Goal: Task Accomplishment & Management: Complete application form

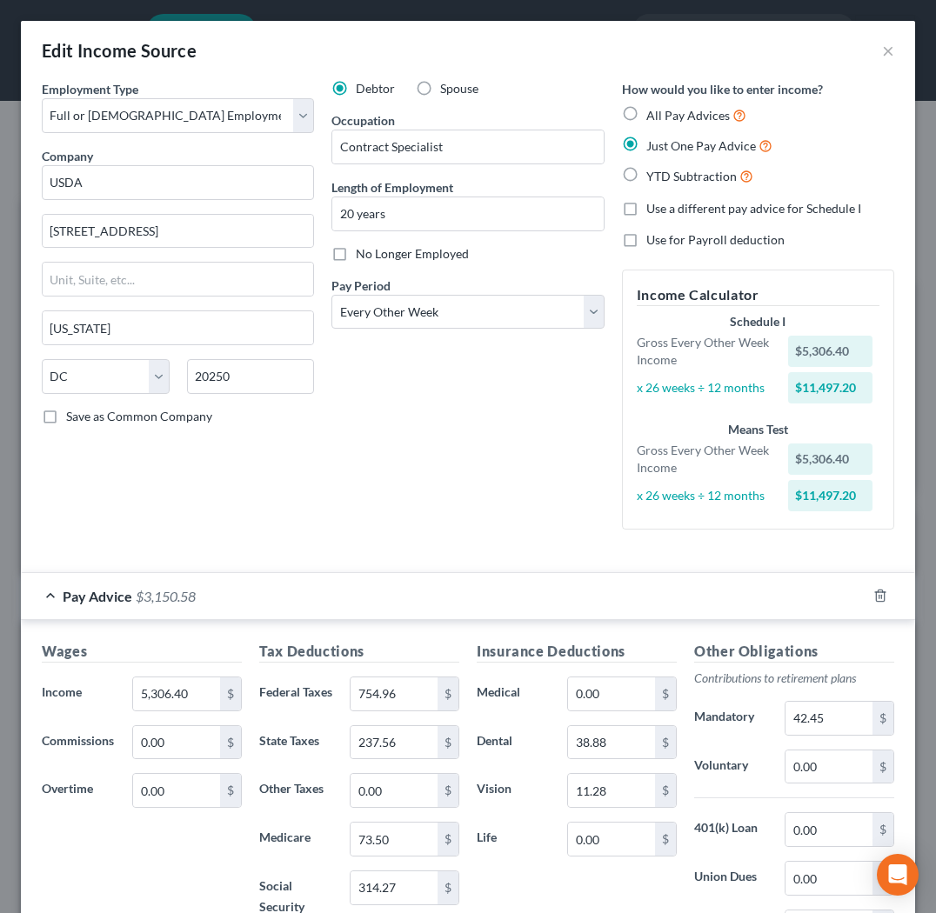
select select "0"
select select "8"
select select "2"
click at [890, 51] on button "×" at bounding box center [888, 50] width 12 height 21
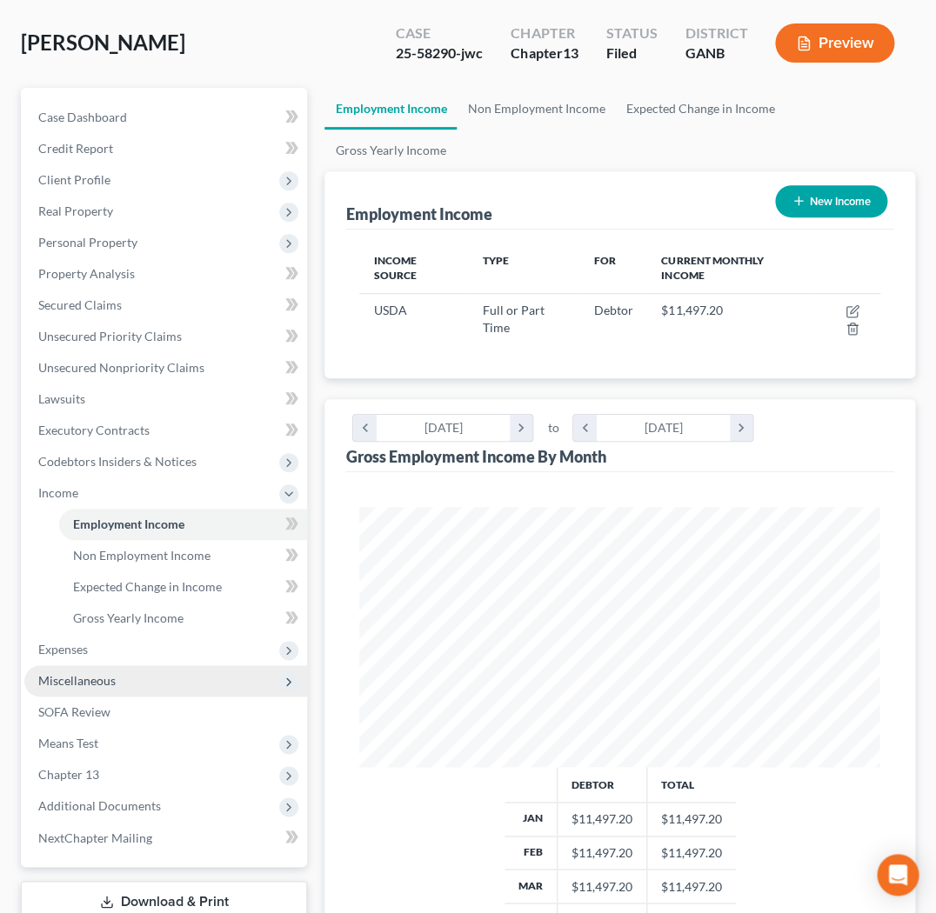
scroll to position [104, 0]
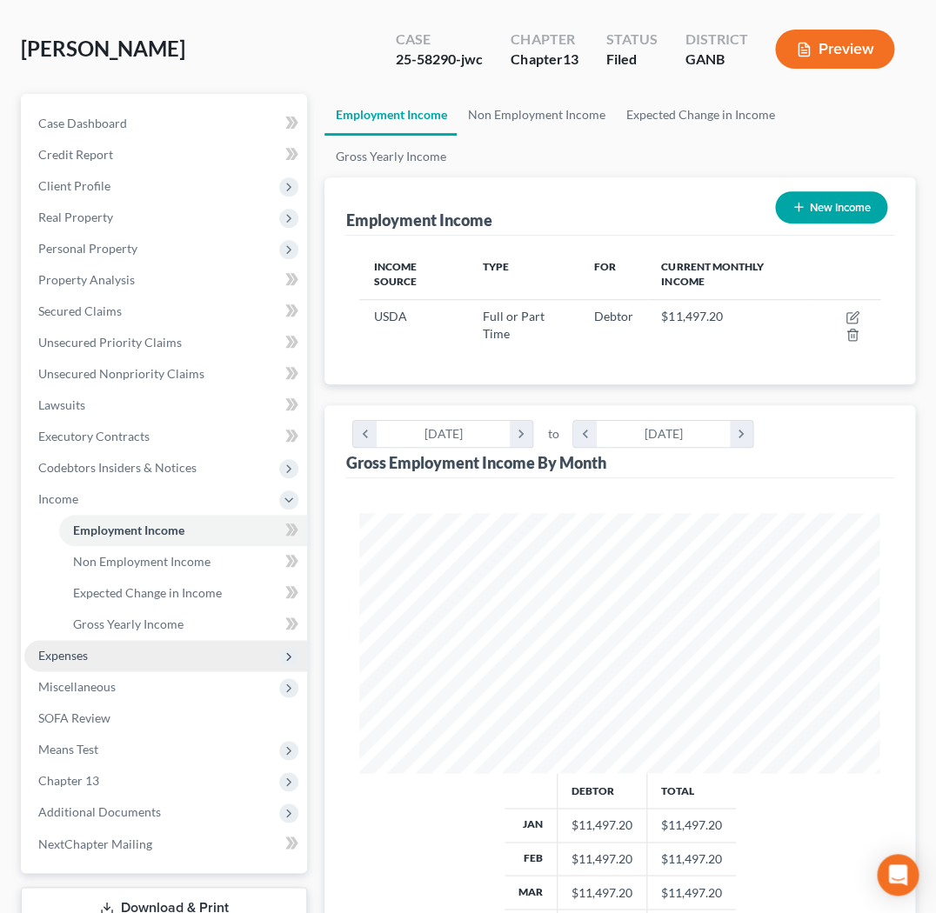
click at [101, 640] on span "Expenses" at bounding box center [165, 655] width 283 height 31
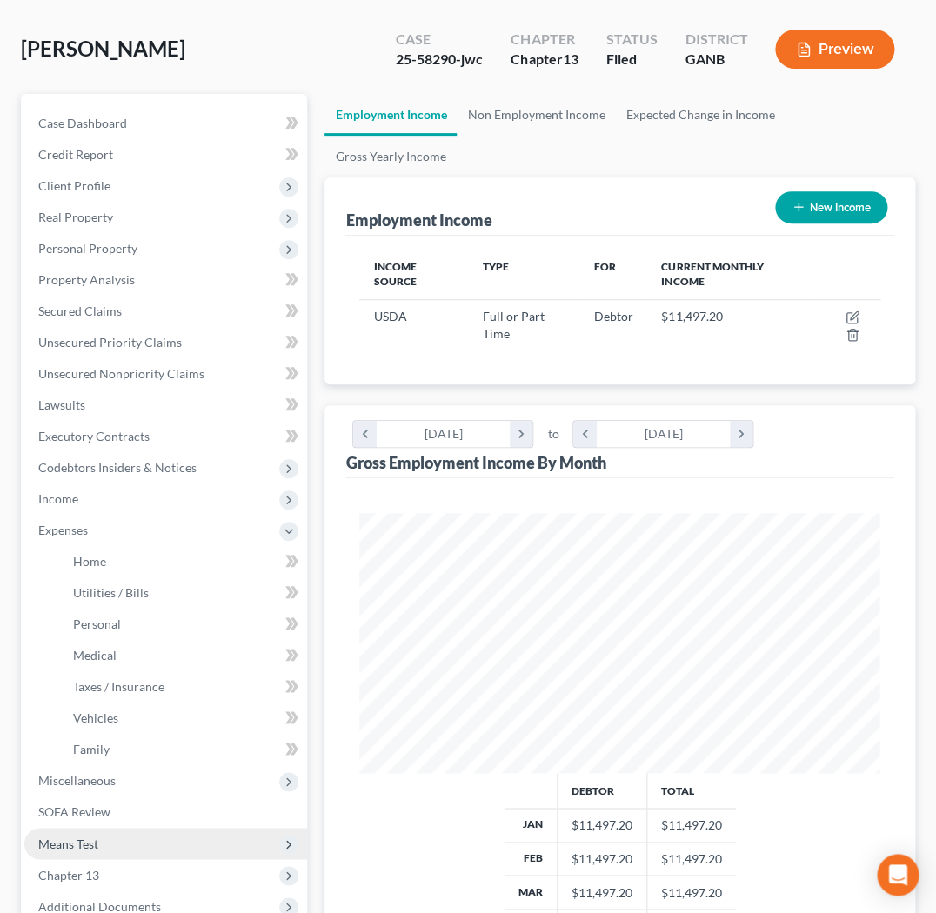
click at [122, 828] on span "Means Test" at bounding box center [165, 843] width 283 height 31
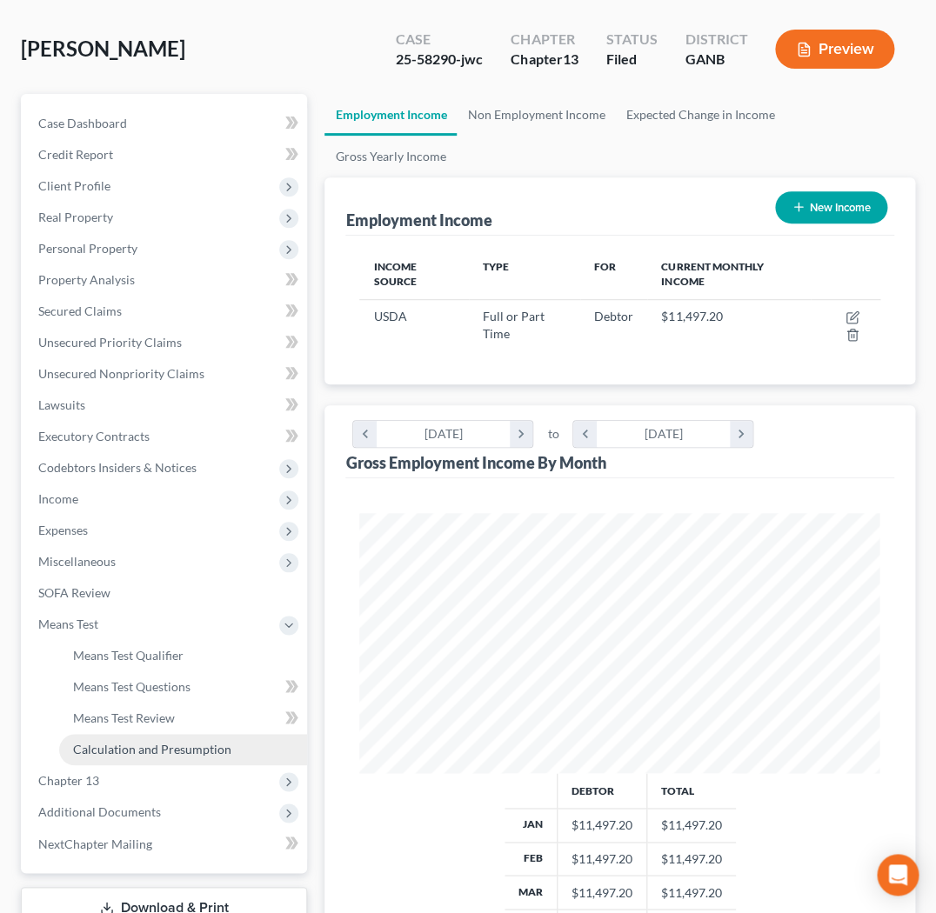
click at [204, 742] on span "Calculation and Presumption" at bounding box center [152, 749] width 158 height 15
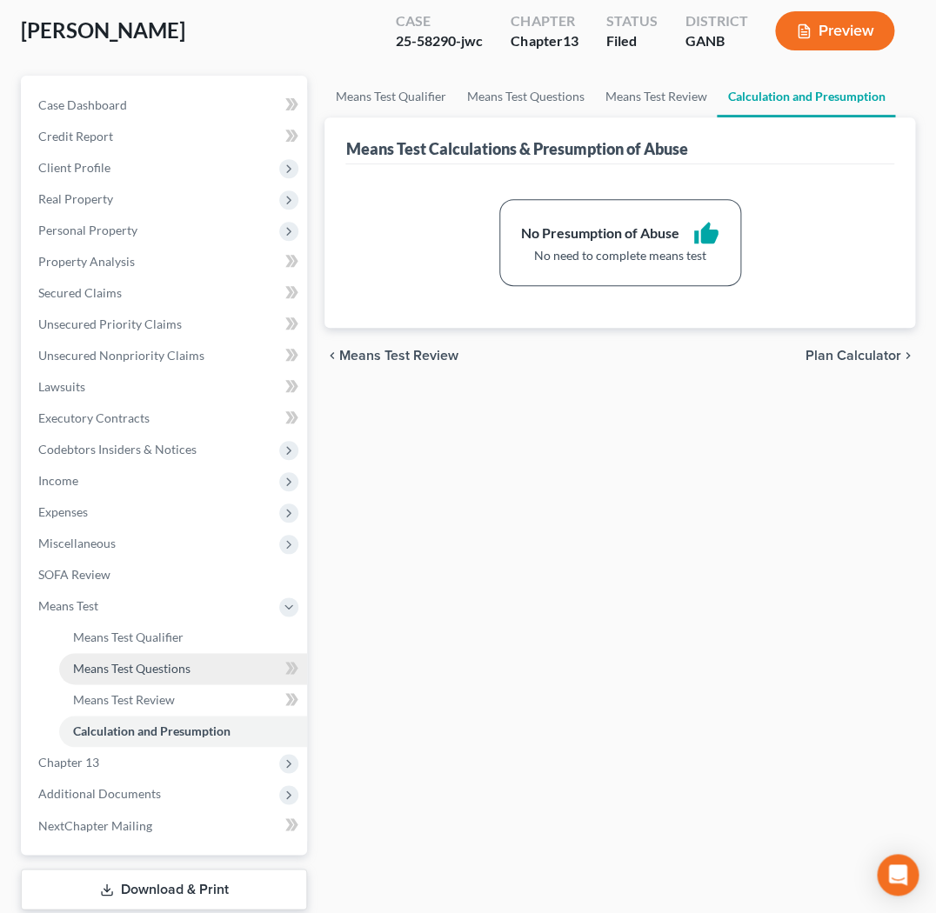
scroll to position [125, 0]
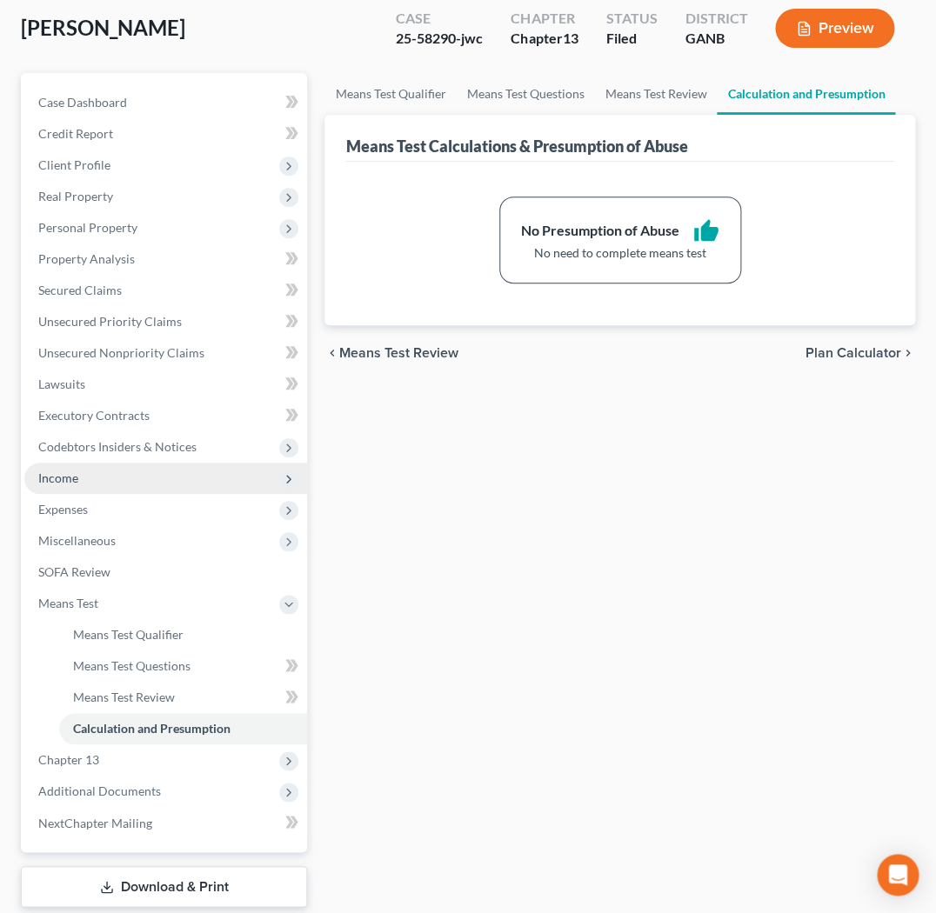
click at [82, 463] on span "Income" at bounding box center [165, 478] width 283 height 31
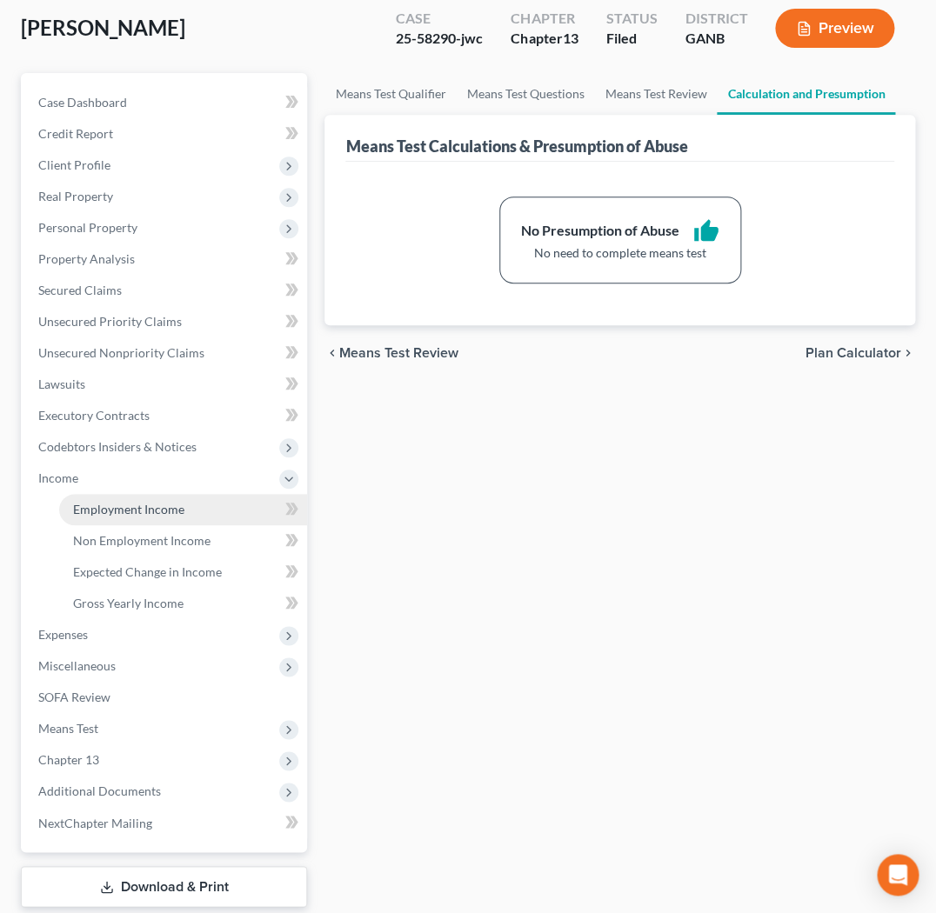
click at [111, 494] on link "Employment Income" at bounding box center [183, 509] width 248 height 31
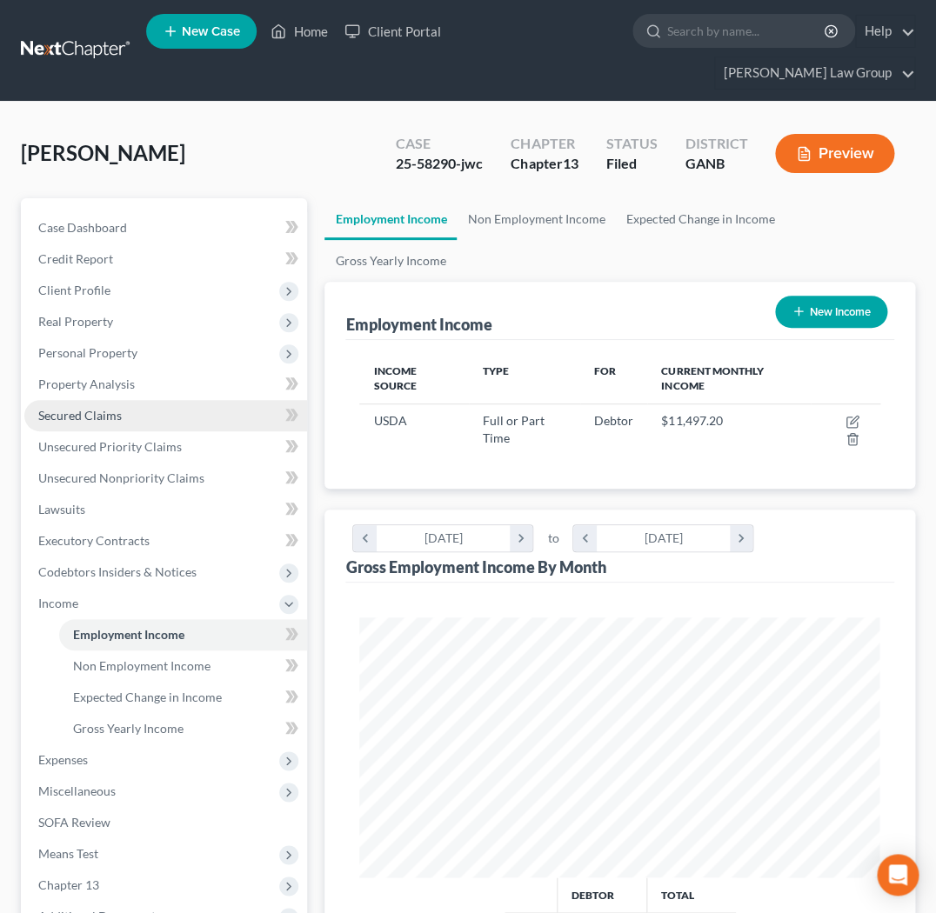
click at [145, 400] on link "Secured Claims" at bounding box center [165, 415] width 283 height 31
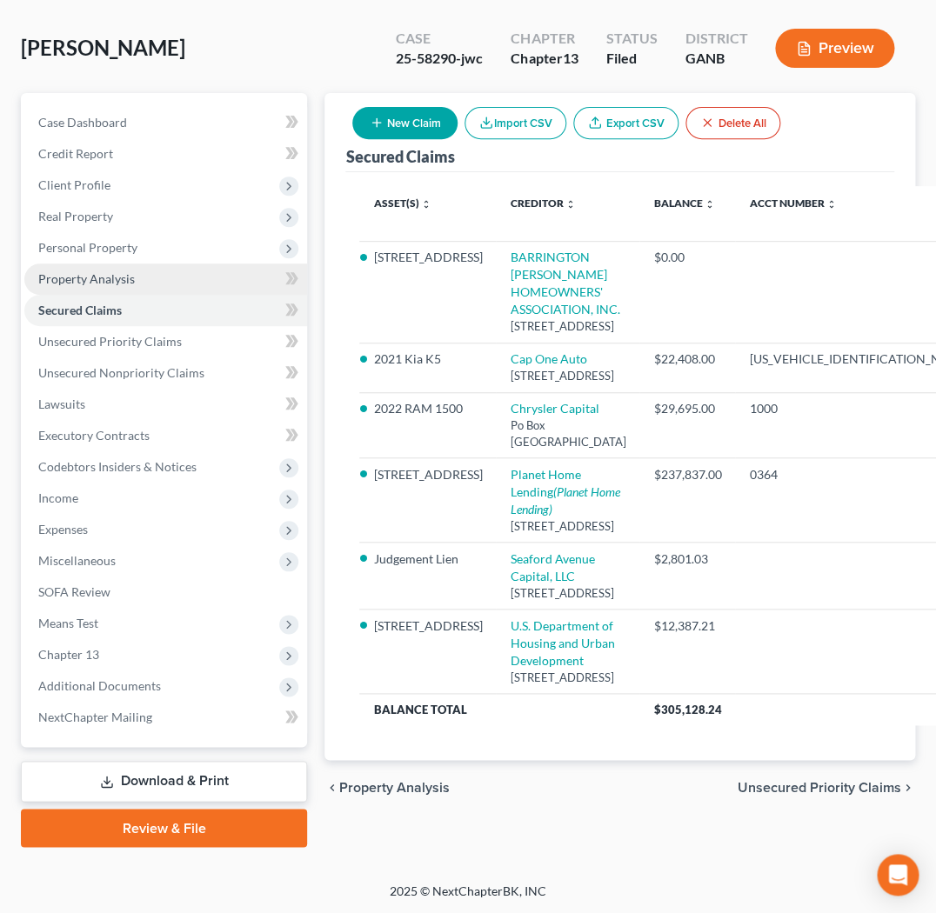
scroll to position [175, 1]
click at [112, 201] on span "Real Property" at bounding box center [164, 216] width 283 height 31
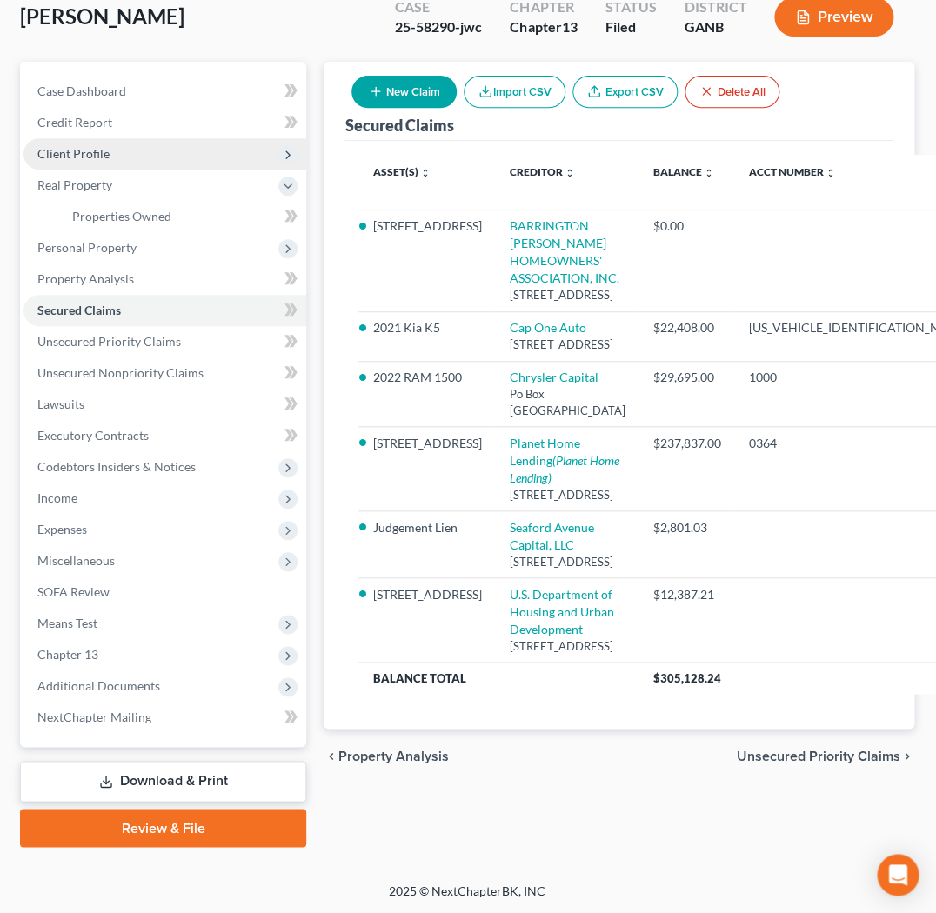
click at [114, 138] on span "Client Profile" at bounding box center [164, 153] width 283 height 31
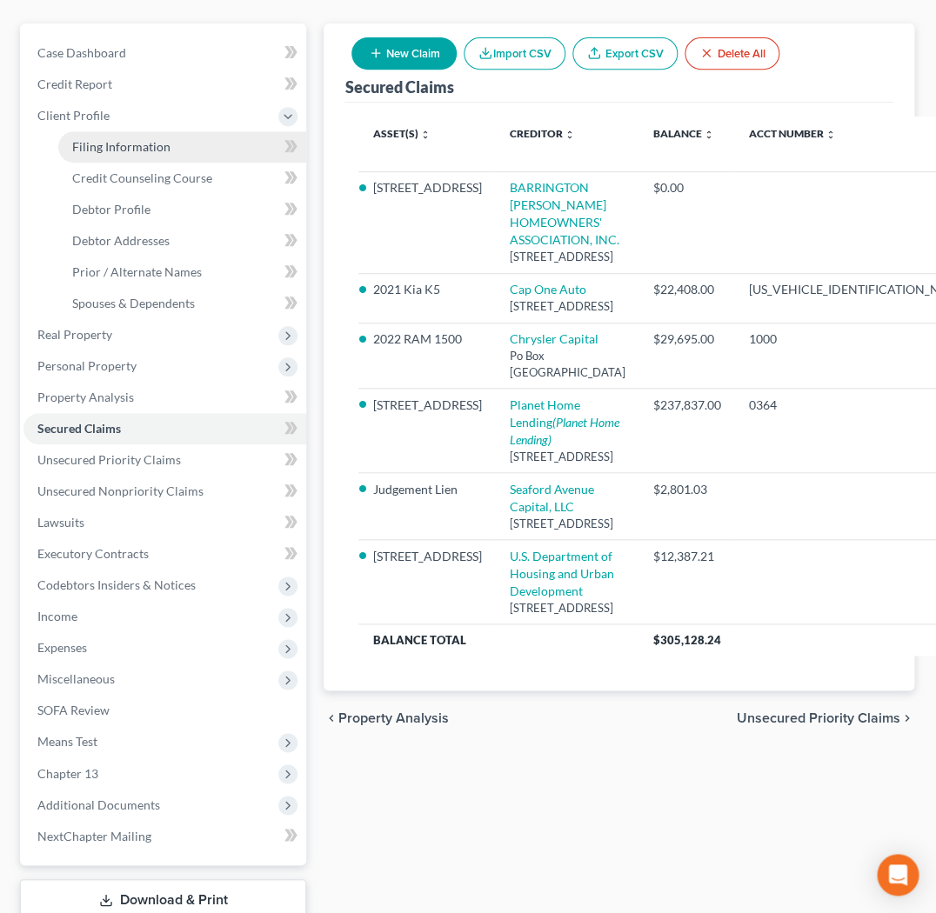
click at [123, 139] on span "Filing Information" at bounding box center [121, 146] width 98 height 15
select select "1"
select select "0"
select select "3"
select select "10"
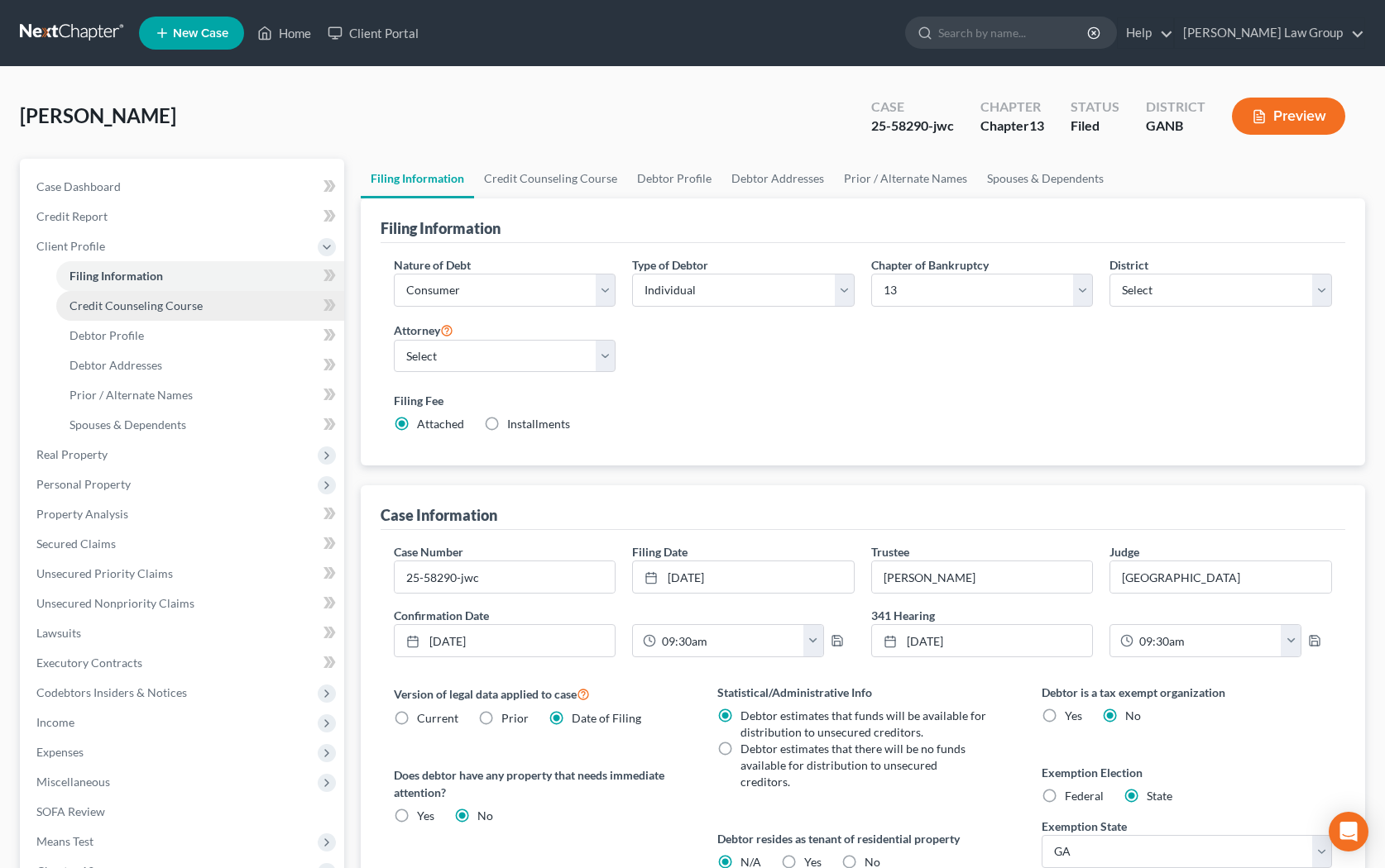
click at [156, 319] on link "Credit Counseling Course" at bounding box center [200, 305] width 288 height 29
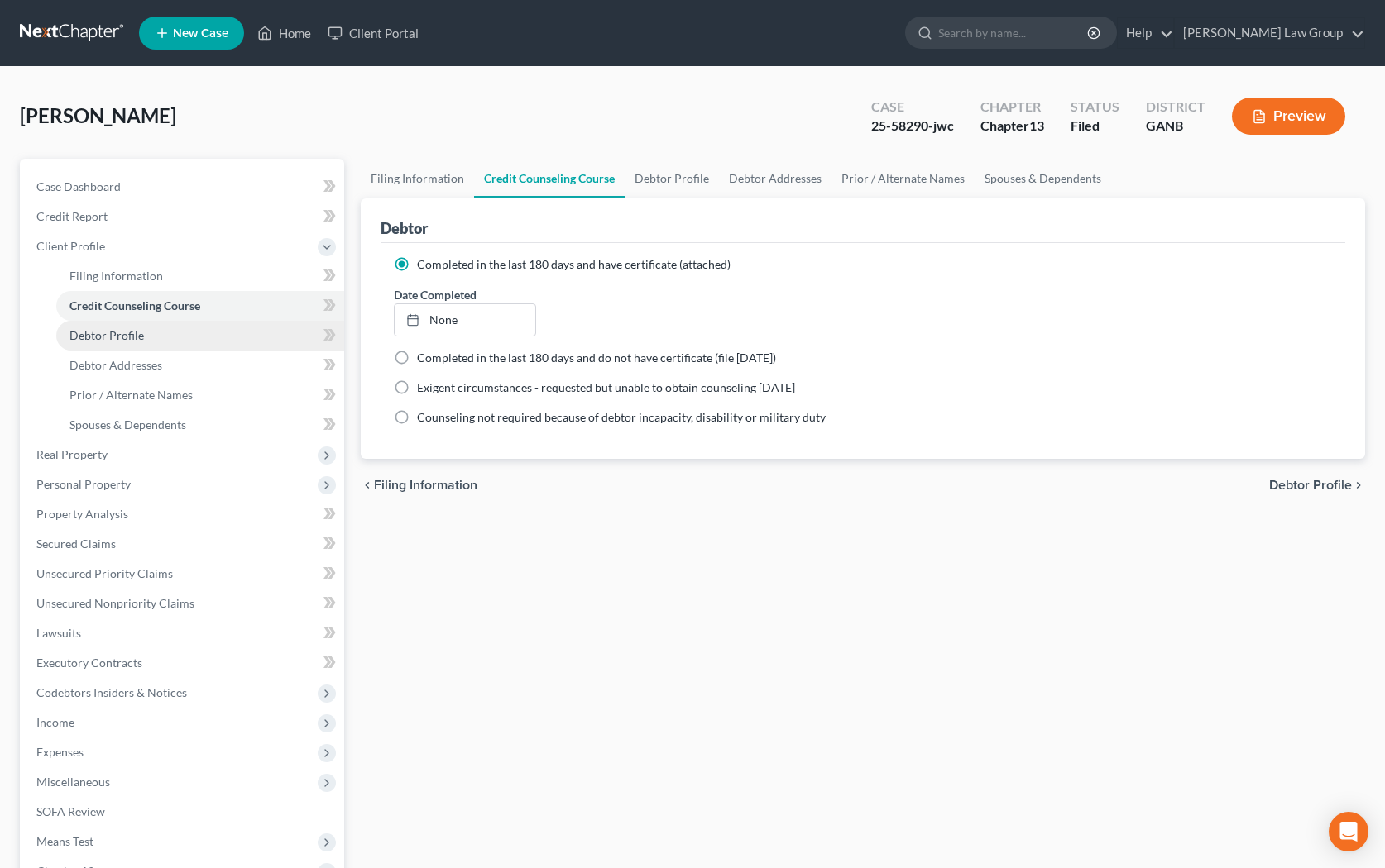
click at [166, 347] on link "Debtor Profile" at bounding box center [200, 336] width 288 height 29
select select "1"
select select "6"
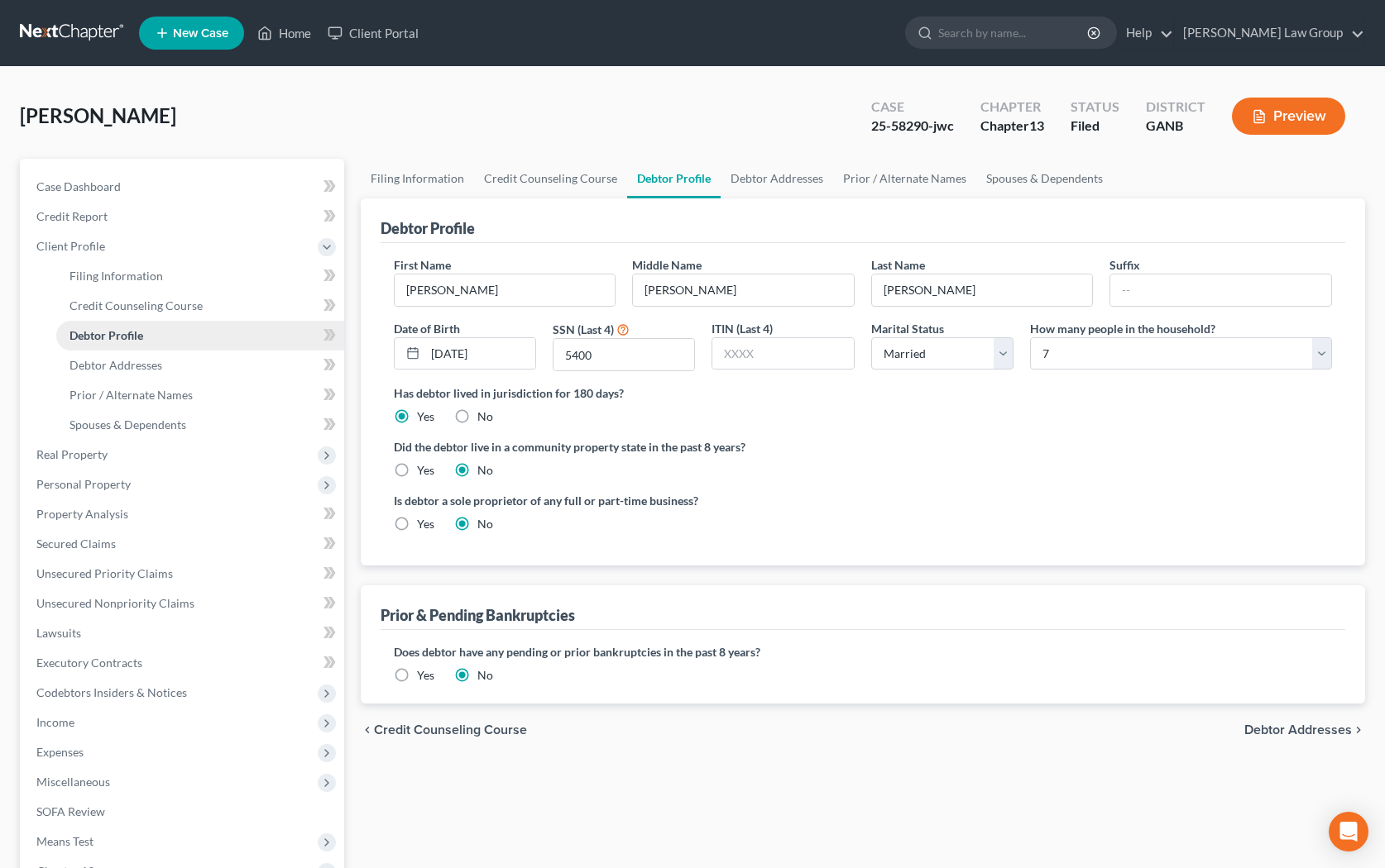
radio input "true"
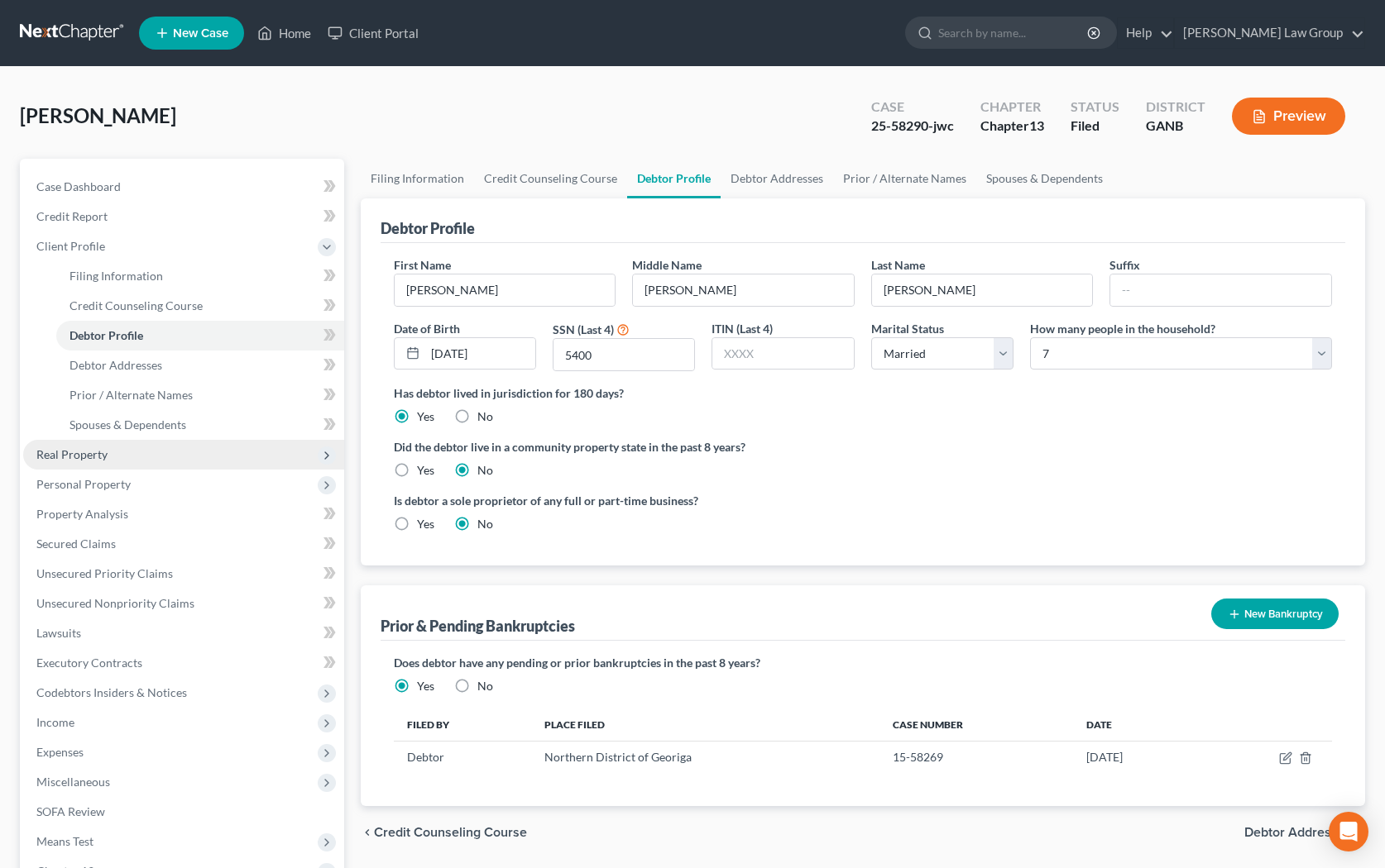
click at [156, 454] on span "Real Property" at bounding box center [184, 454] width 322 height 29
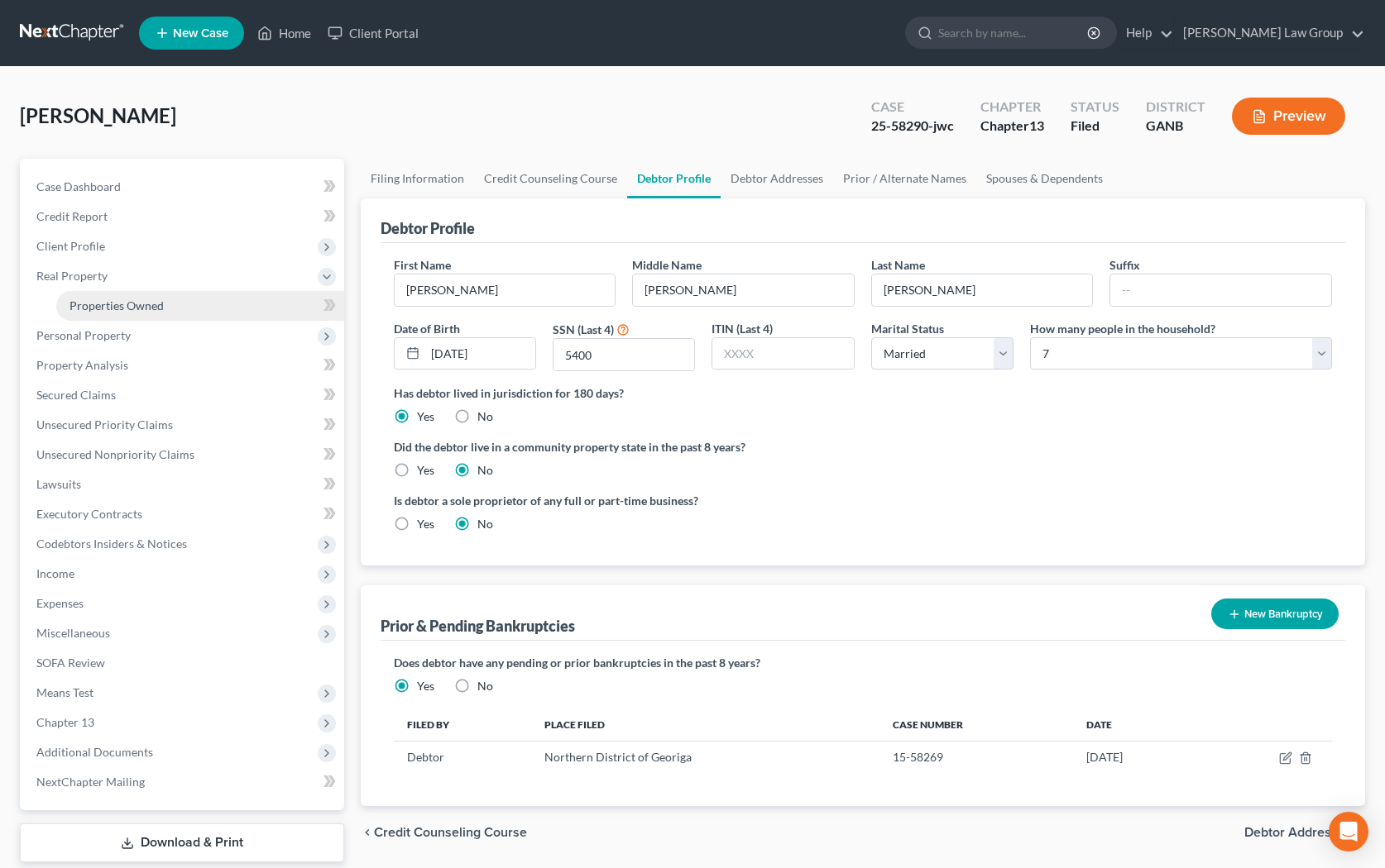
click at [178, 306] on link "Properties Owned" at bounding box center [200, 305] width 288 height 29
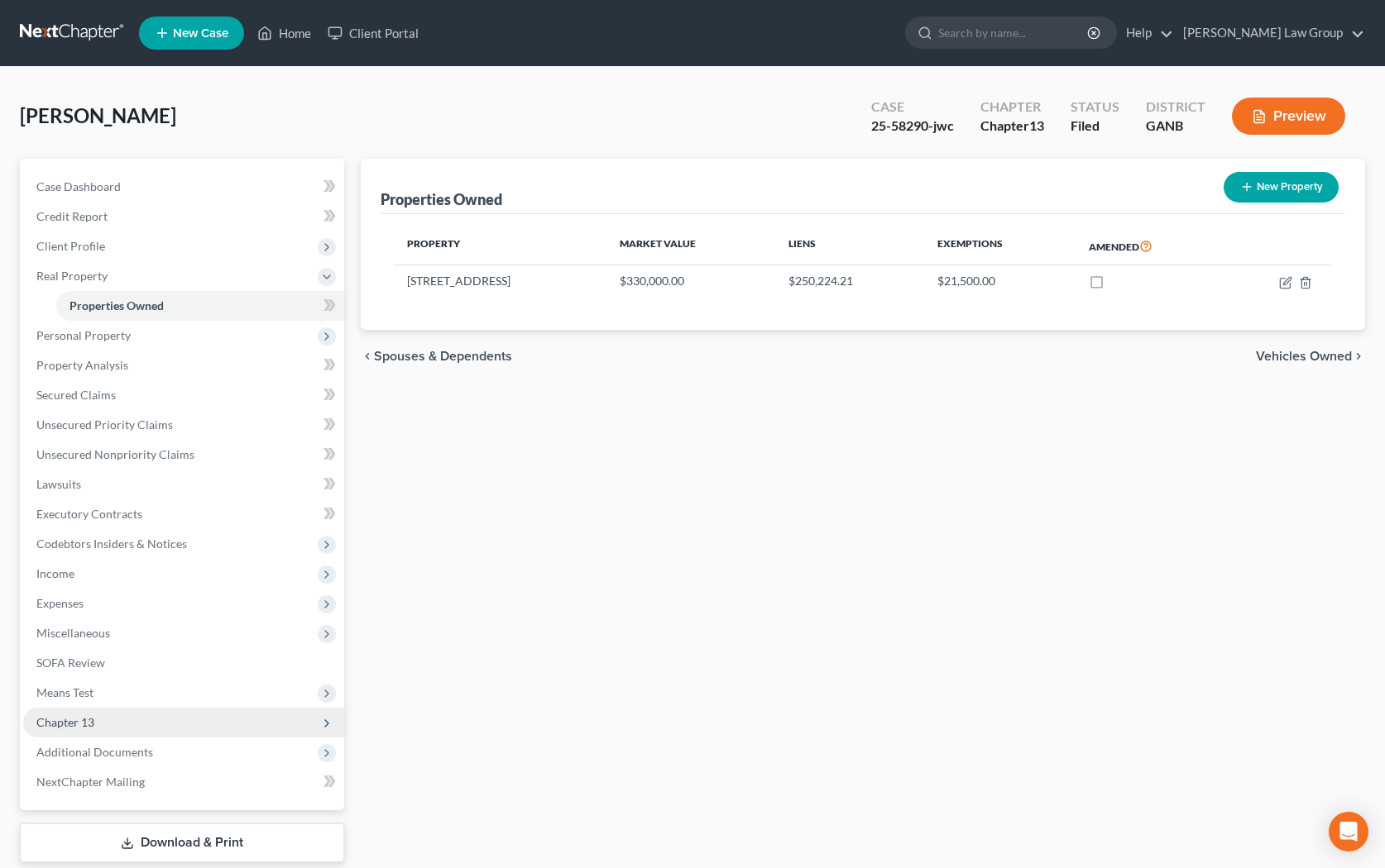
click at [60, 723] on span "Chapter 13" at bounding box center [65, 722] width 58 height 14
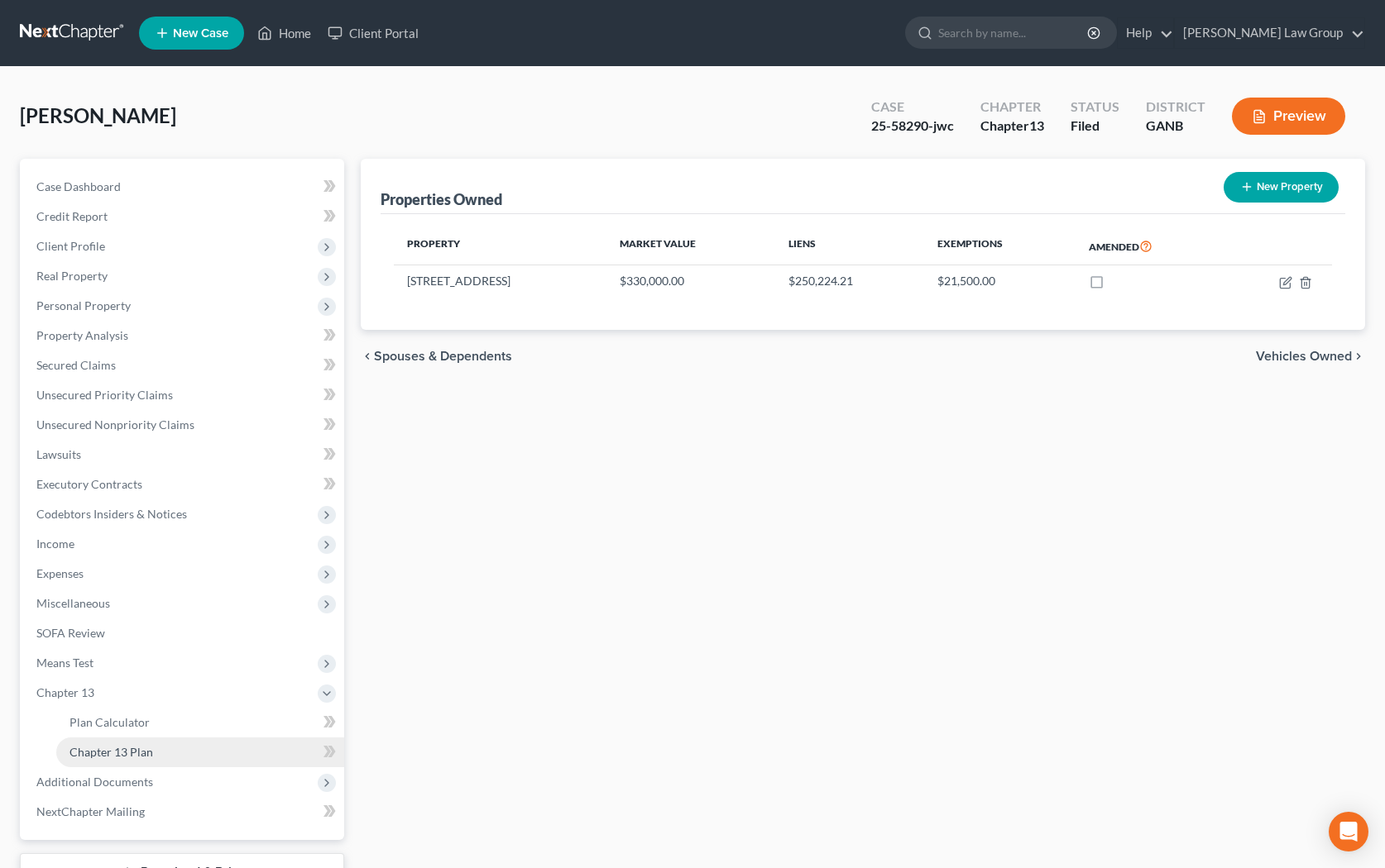
click at [70, 761] on link "Chapter 13 Plan" at bounding box center [200, 752] width 288 height 29
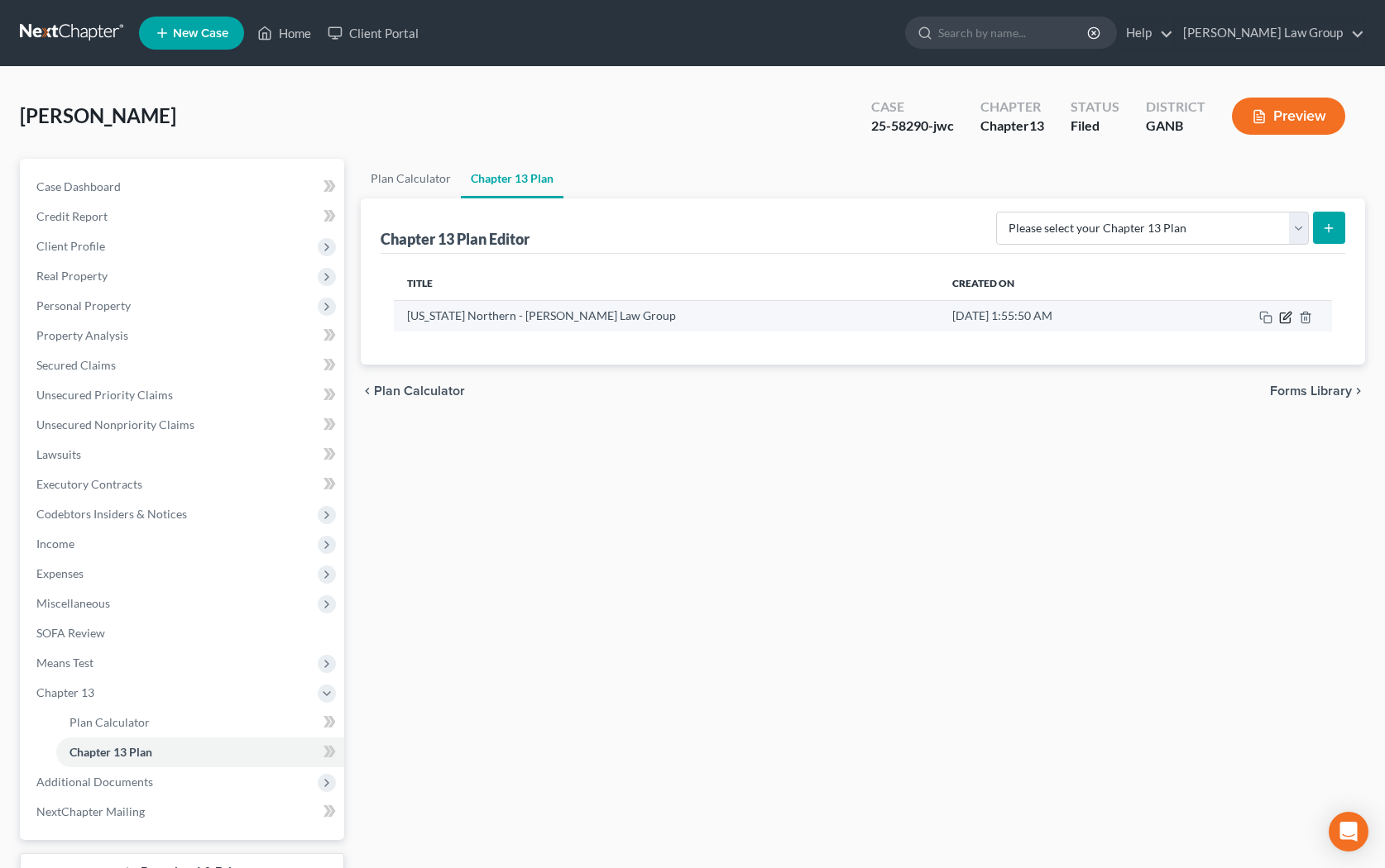
click at [889, 315] on icon "button" at bounding box center [1287, 316] width 8 height 8
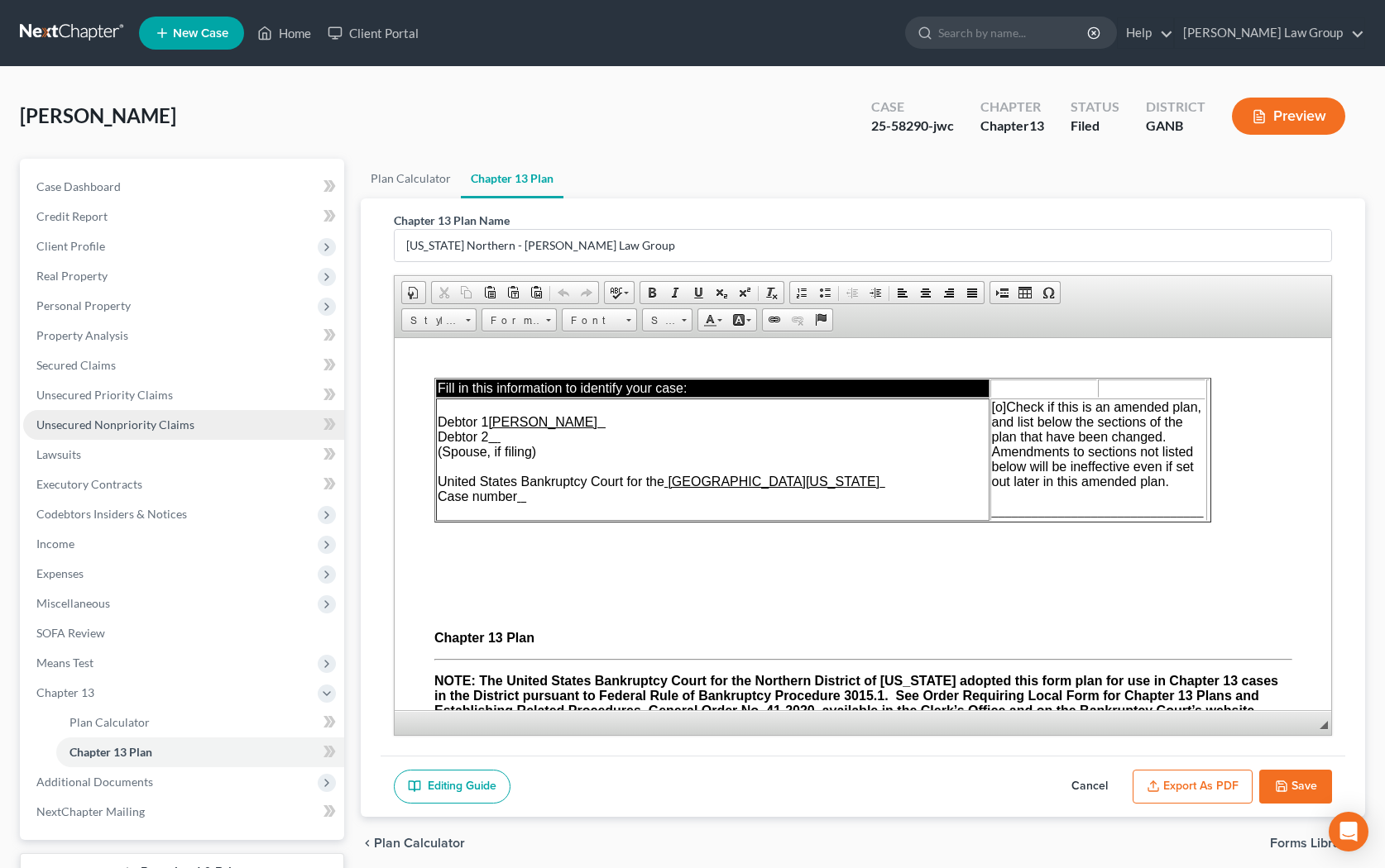
click at [76, 416] on link "Unsecured Nonpriority Claims" at bounding box center [184, 424] width 322 height 29
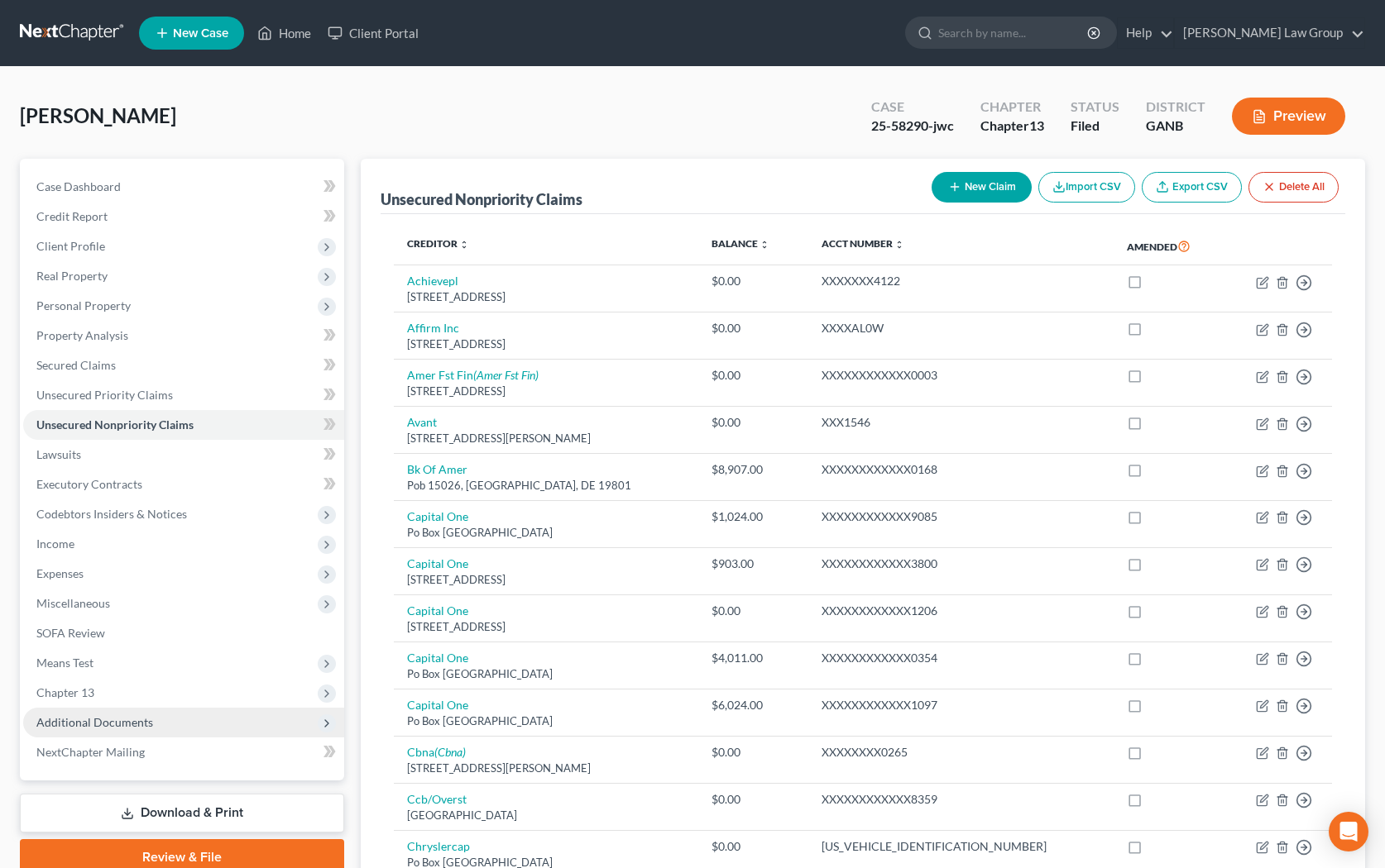
click at [130, 716] on span "Additional Documents" at bounding box center [94, 722] width 117 height 14
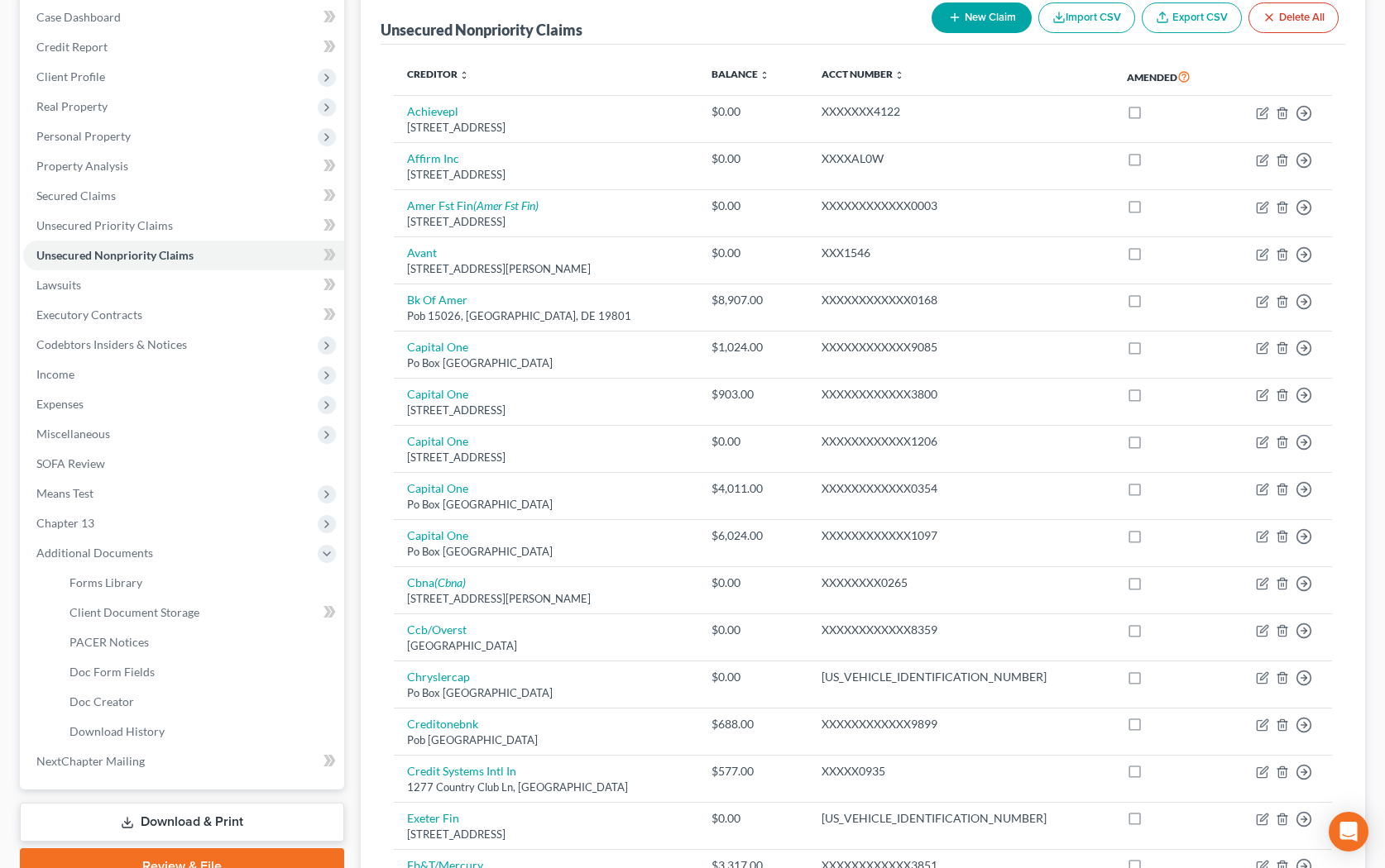
scroll to position [171, 0]
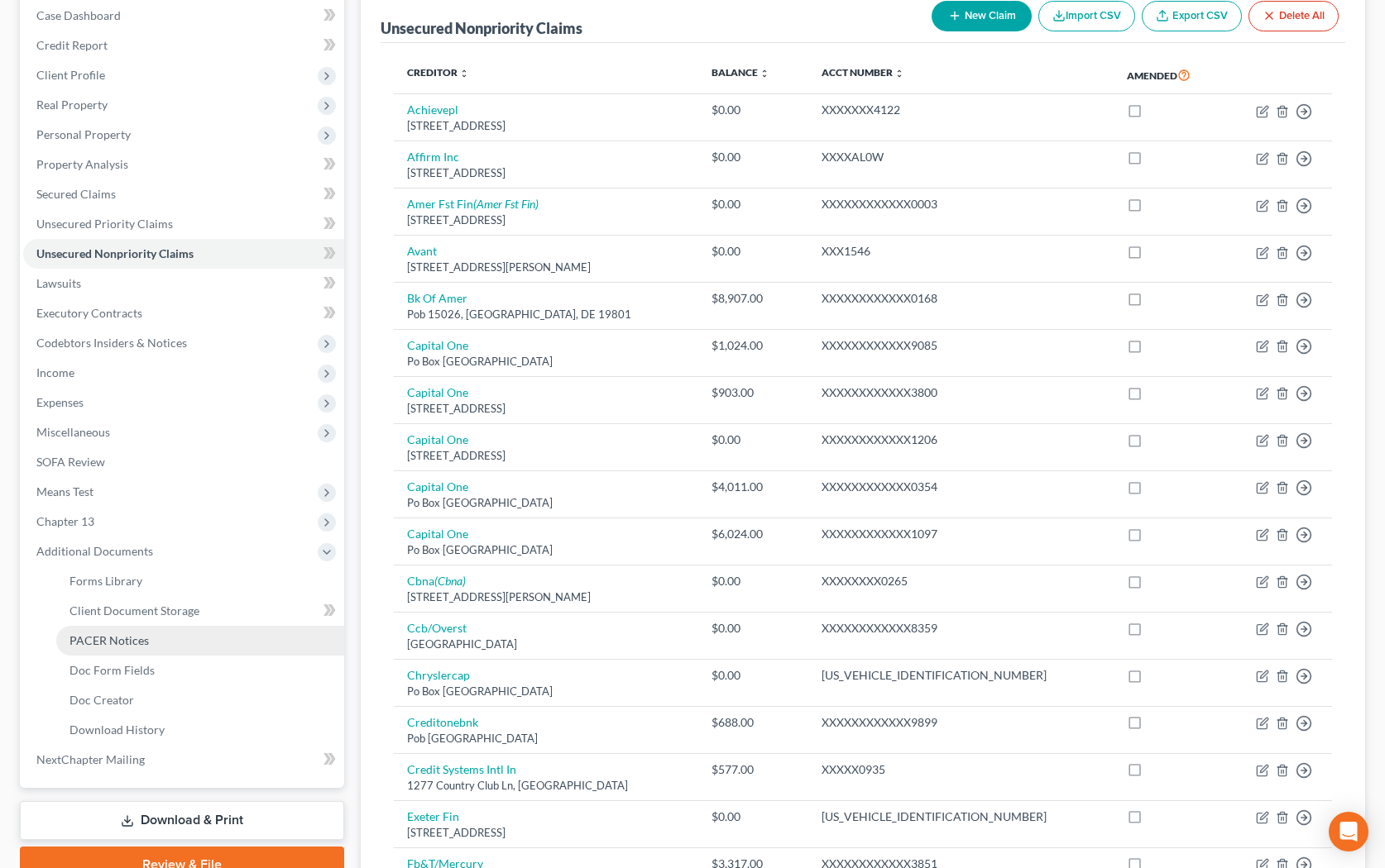
click at [149, 635] on link "PACER Notices" at bounding box center [200, 641] width 288 height 29
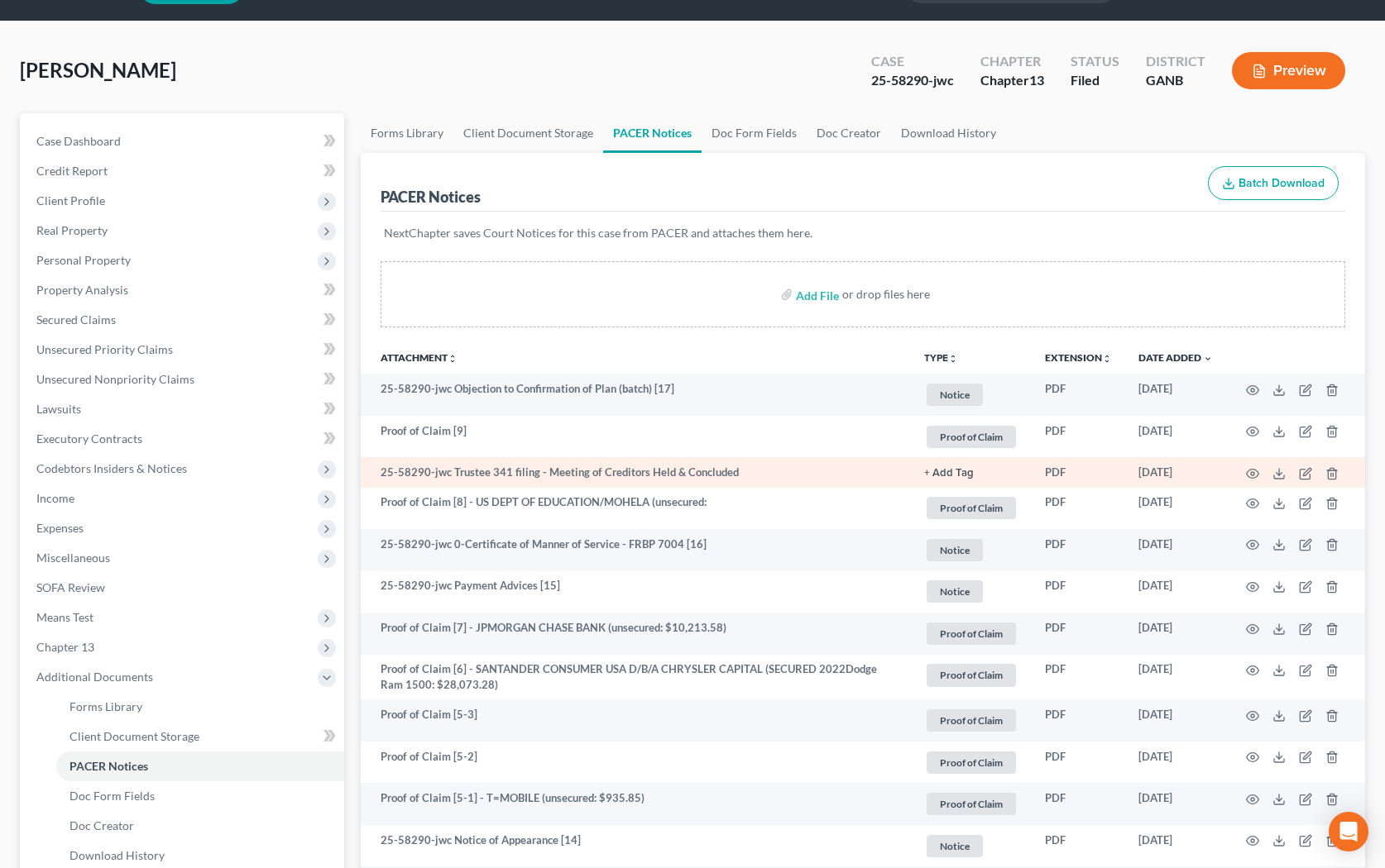
scroll to position [49, 0]
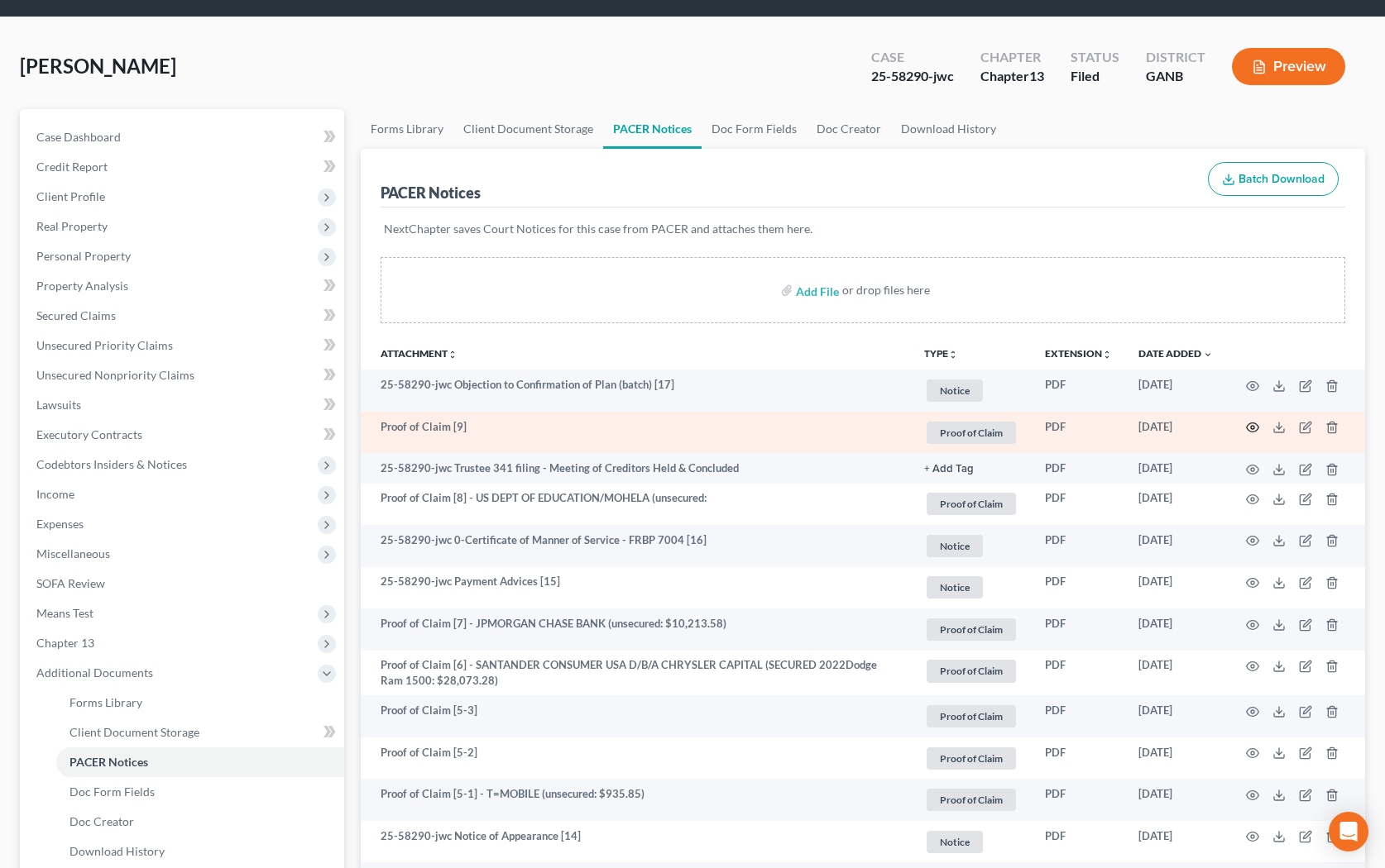
click at [889, 426] on icon "button" at bounding box center [1253, 428] width 13 height 13
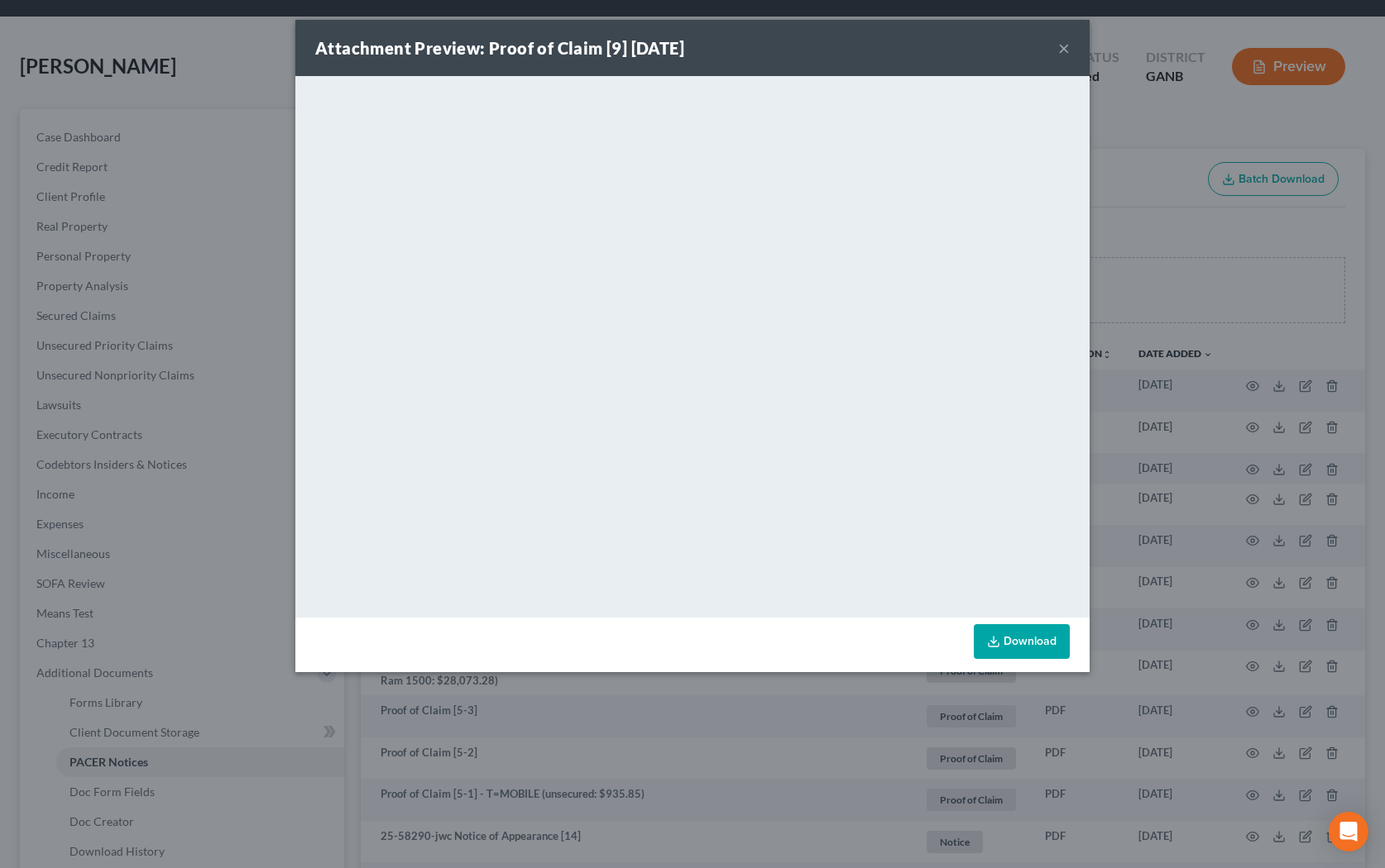
click at [889, 53] on button "×" at bounding box center [1064, 48] width 11 height 20
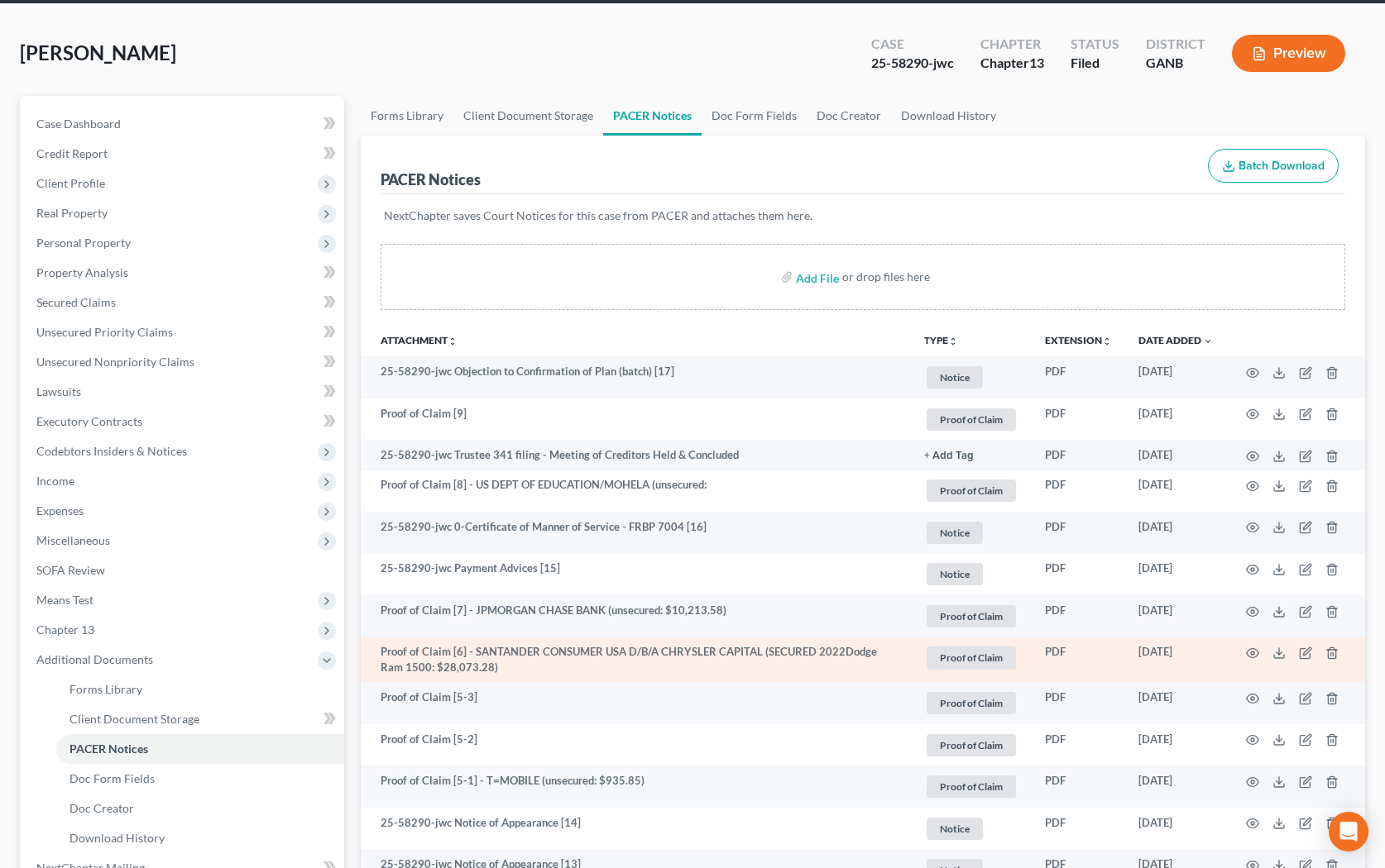
scroll to position [68, 0]
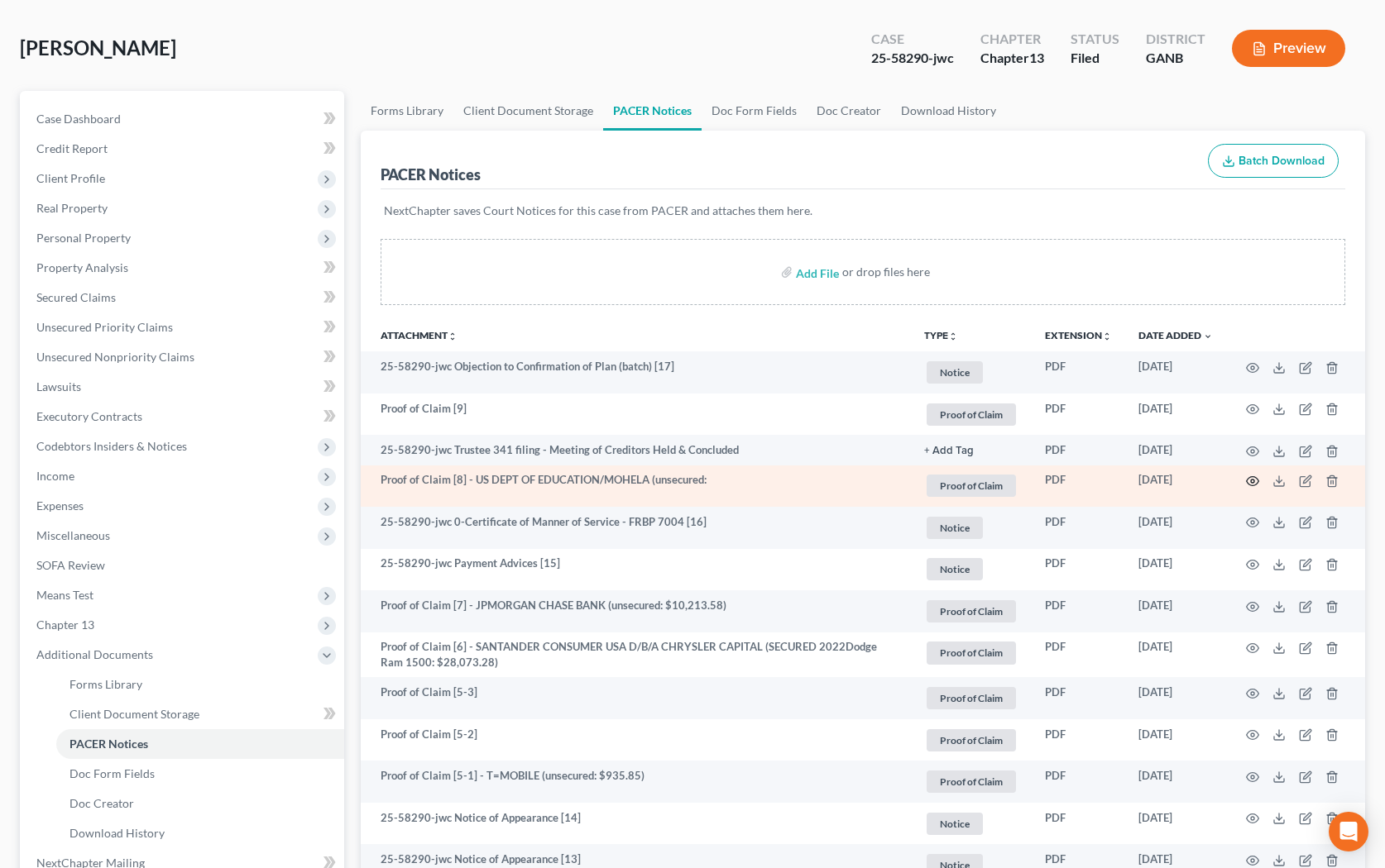
click at [889, 484] on icon "button" at bounding box center [1253, 482] width 12 height 10
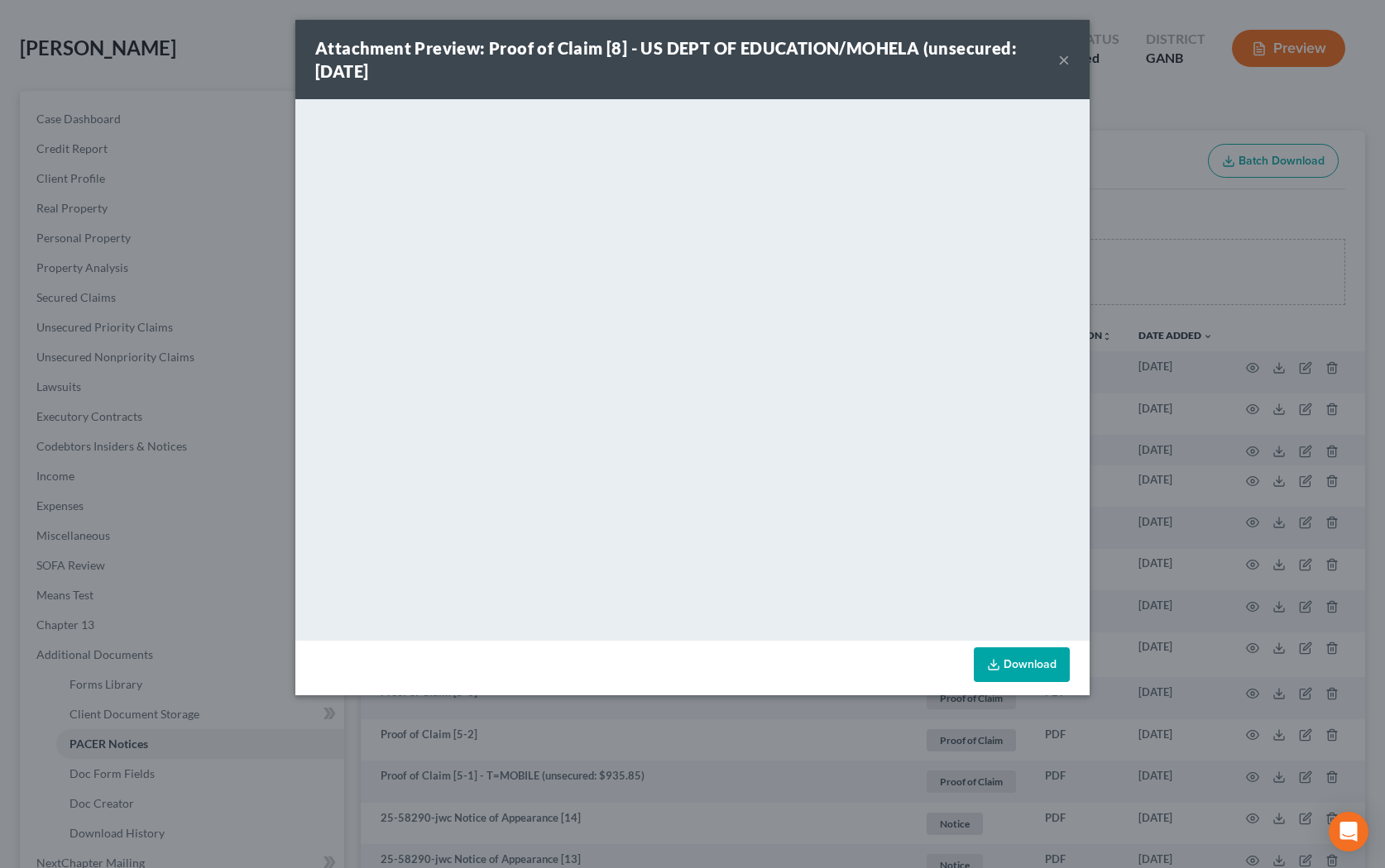
click at [889, 62] on button "×" at bounding box center [1064, 59] width 11 height 20
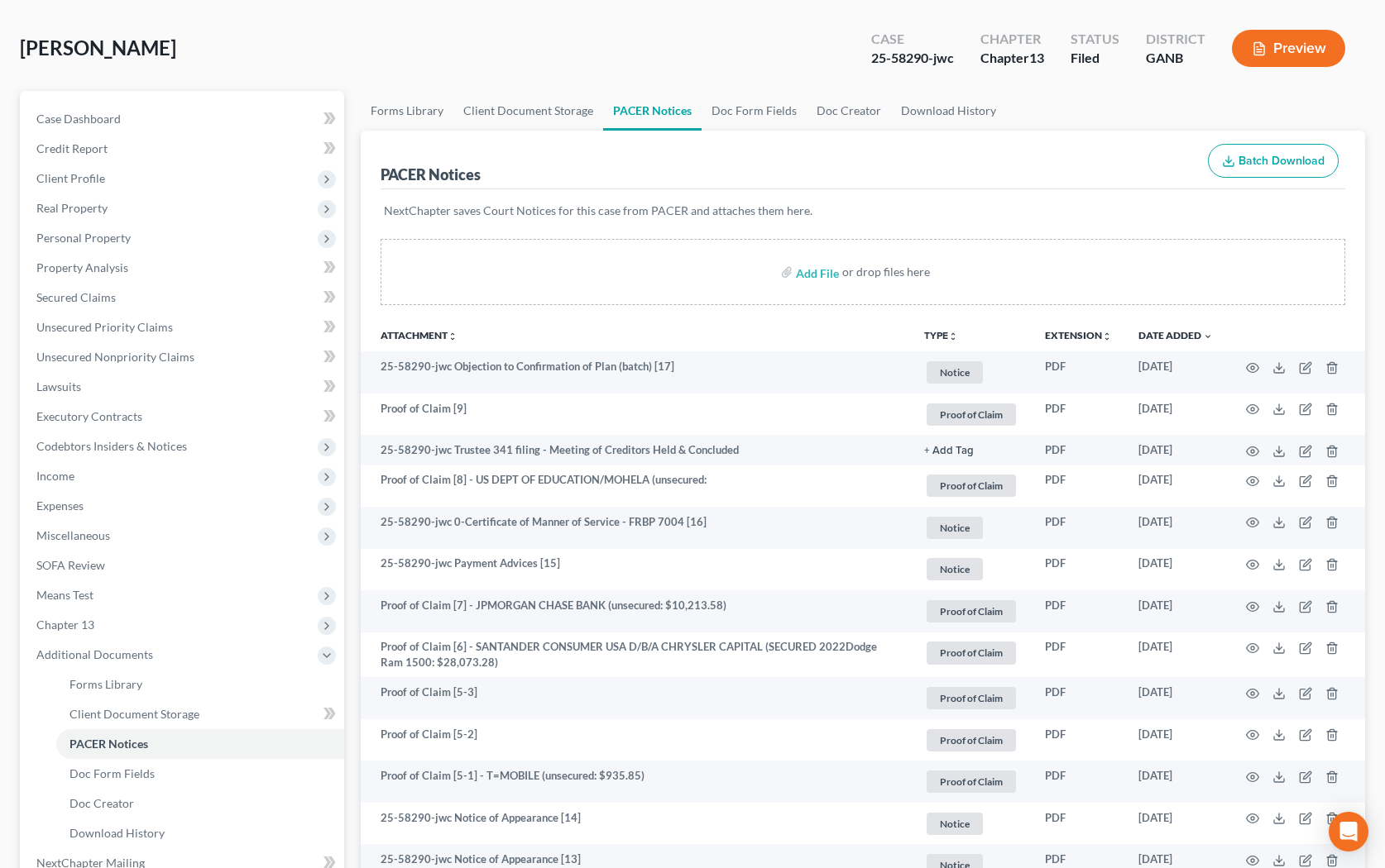
click at [755, 35] on div "[PERSON_NAME] Upgraded Case 25-58290-jwc Chapter Chapter 13 Status Filed Distri…" at bounding box center [692, 55] width 1345 height 72
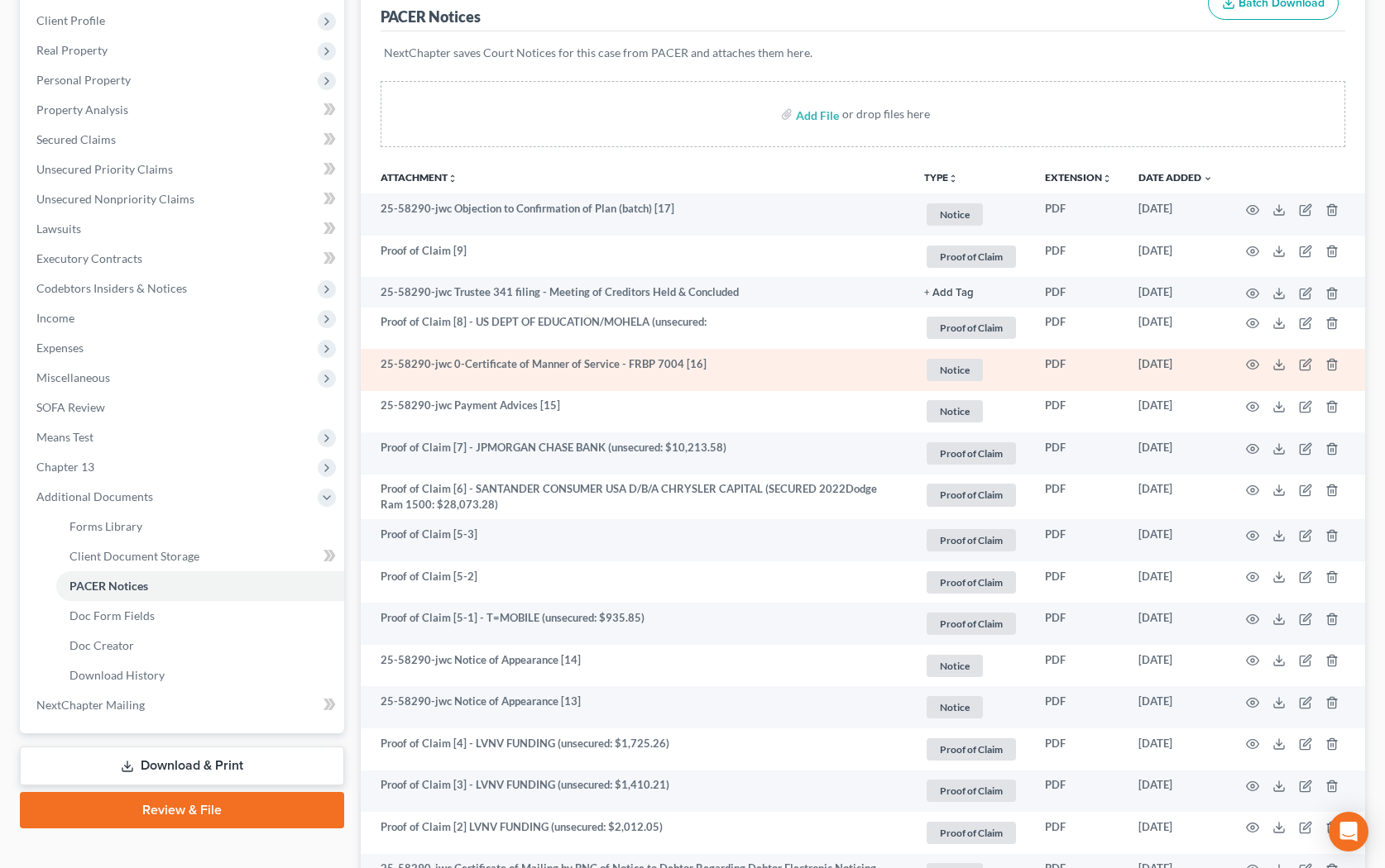
scroll to position [228, 0]
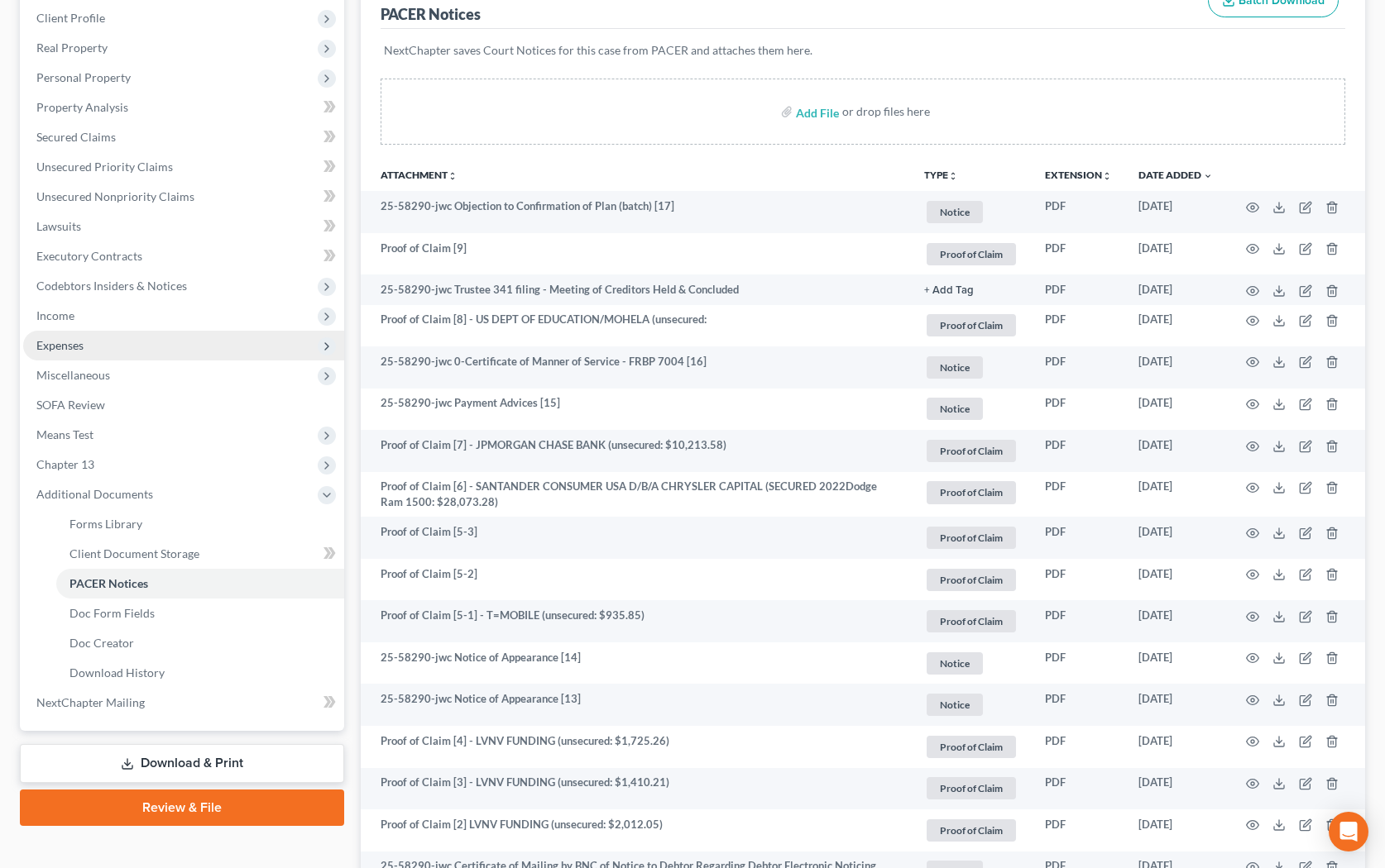
click at [105, 355] on span "Expenses" at bounding box center [184, 345] width 322 height 29
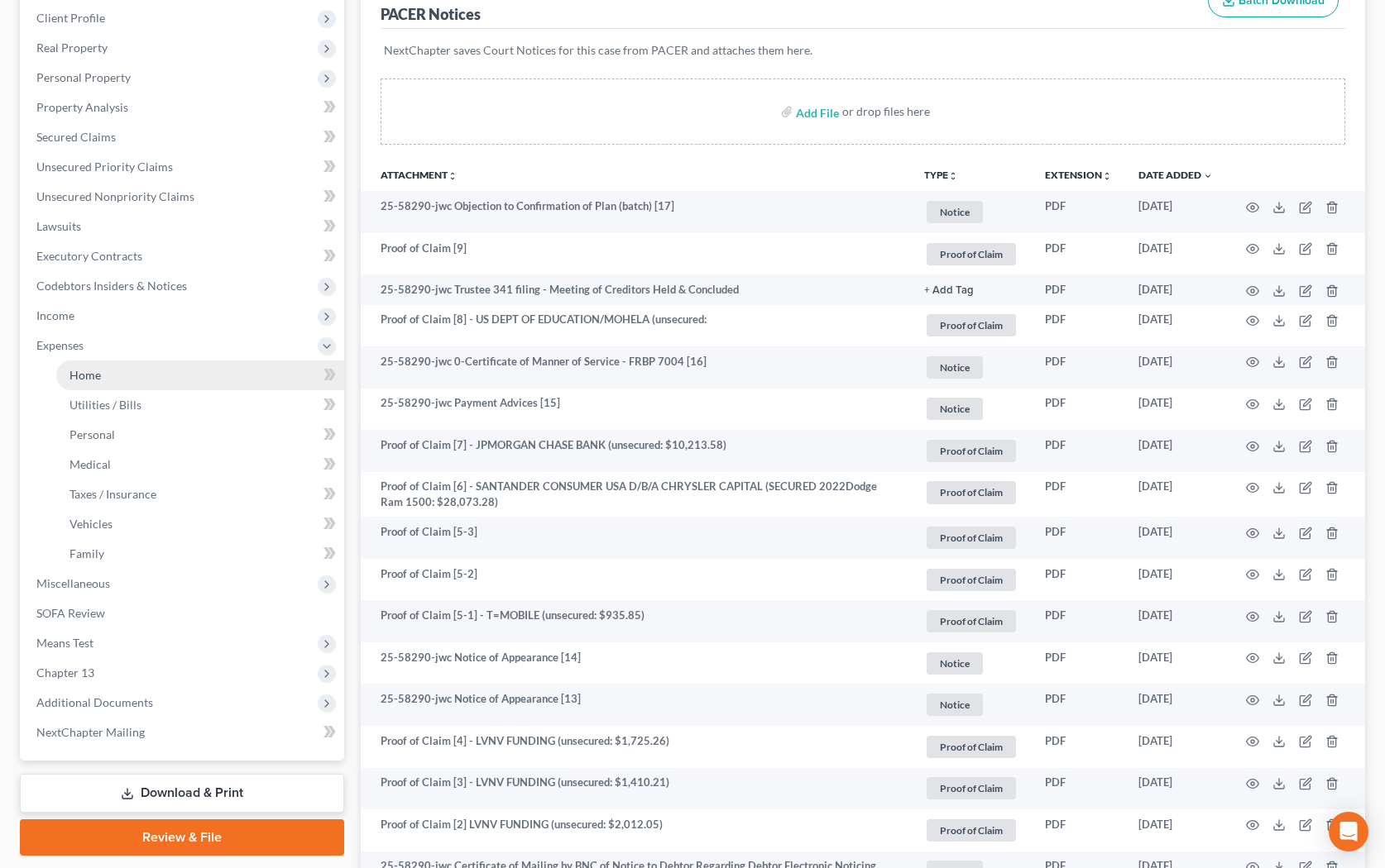
click at [114, 361] on link "Home" at bounding box center [200, 375] width 288 height 29
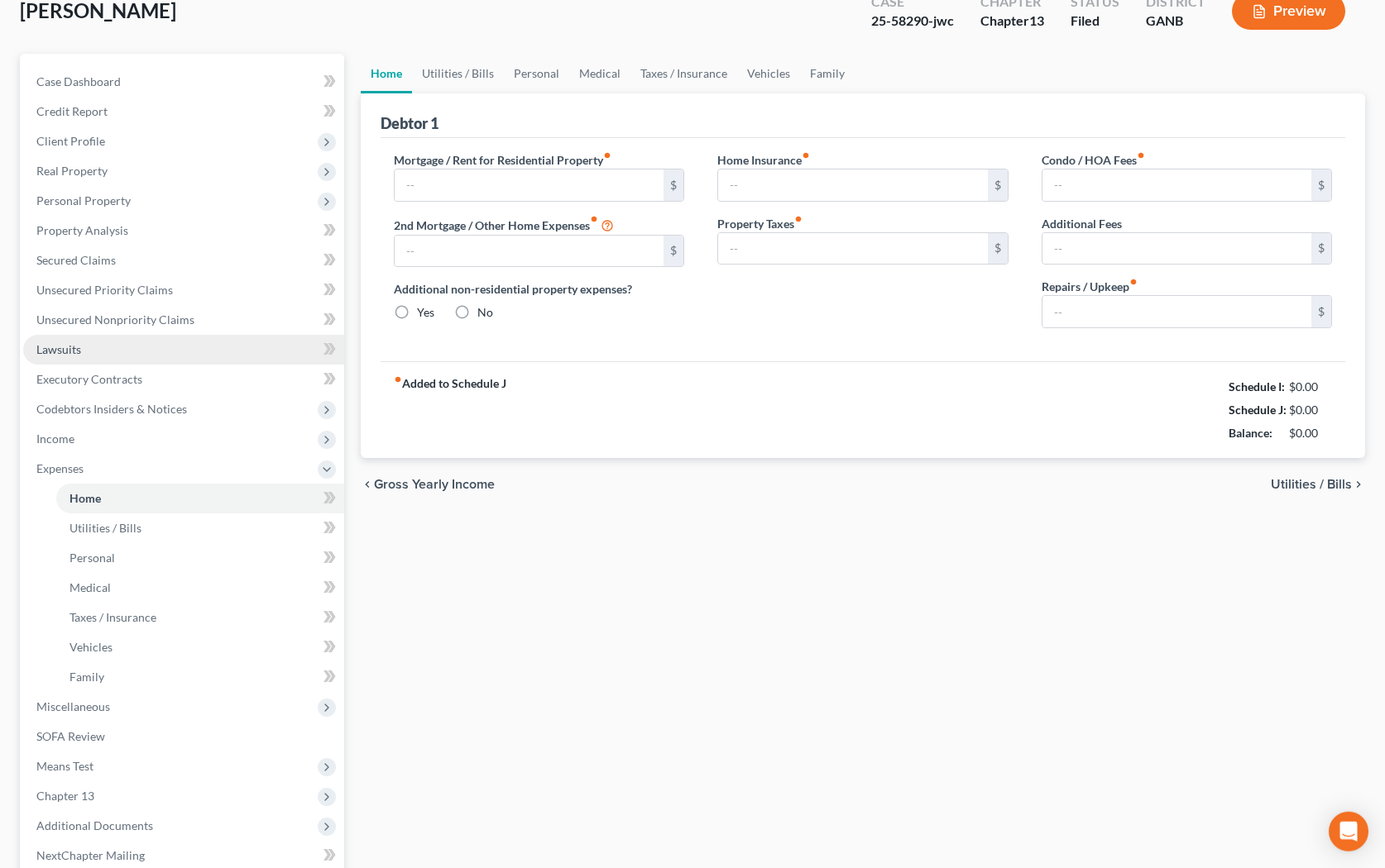
type input "1,927.00"
type input "0.00"
radio input "true"
type input "0.00"
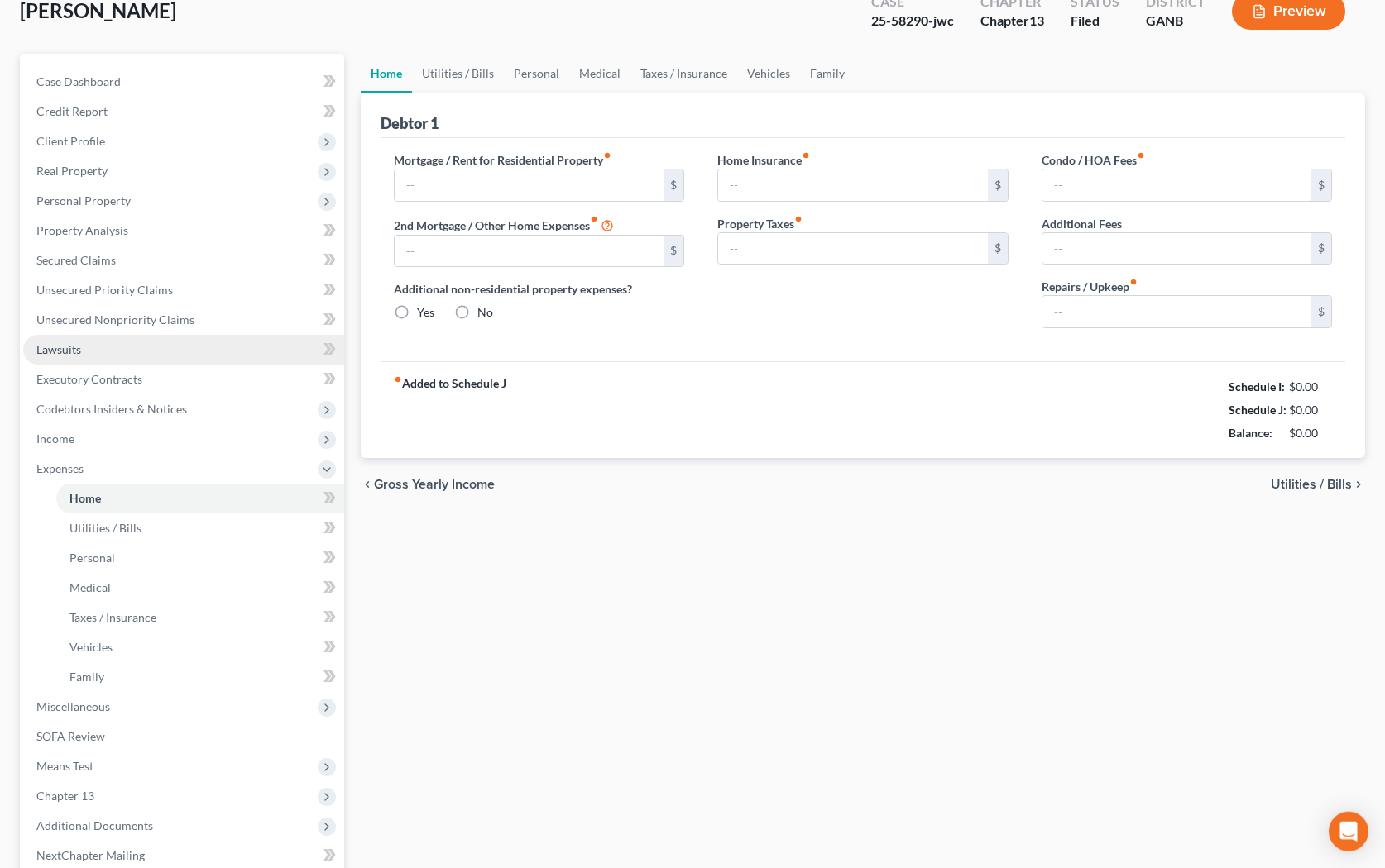
type input "30.00"
type input "0.00"
type input "100.00"
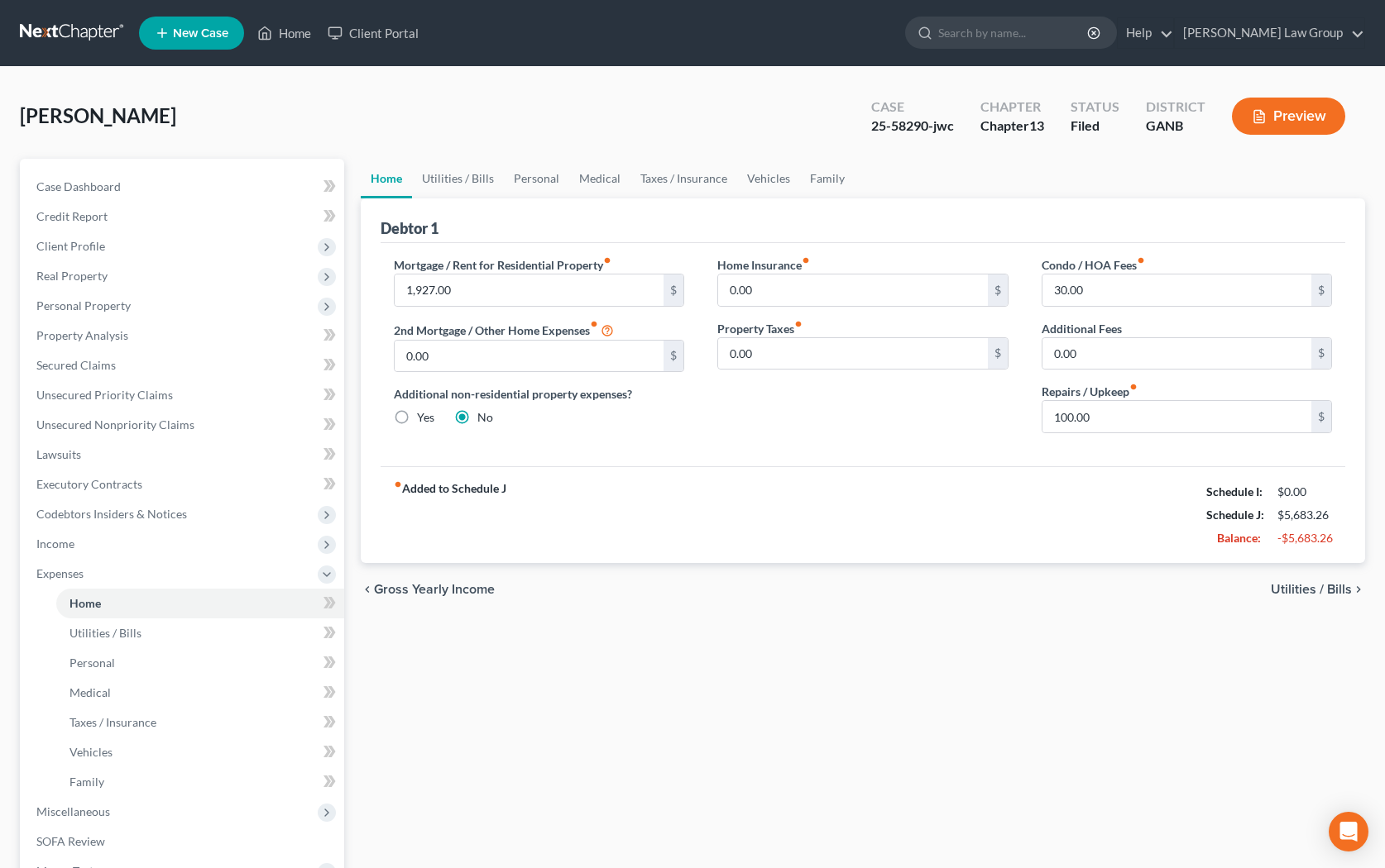
click at [889, 588] on span "Utilities / Bills" at bounding box center [1311, 589] width 81 height 13
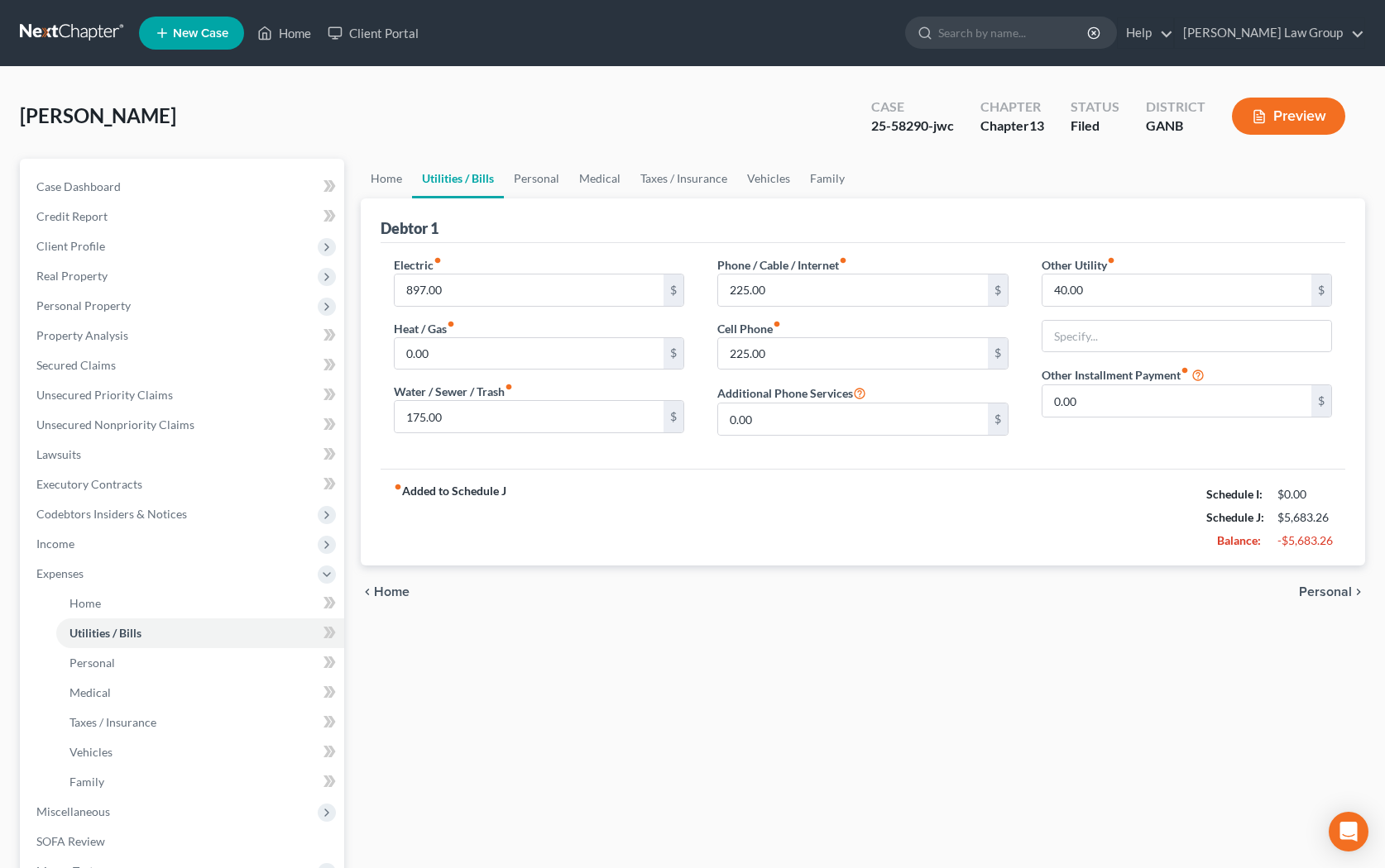
click at [889, 588] on span "Personal" at bounding box center [1326, 592] width 53 height 13
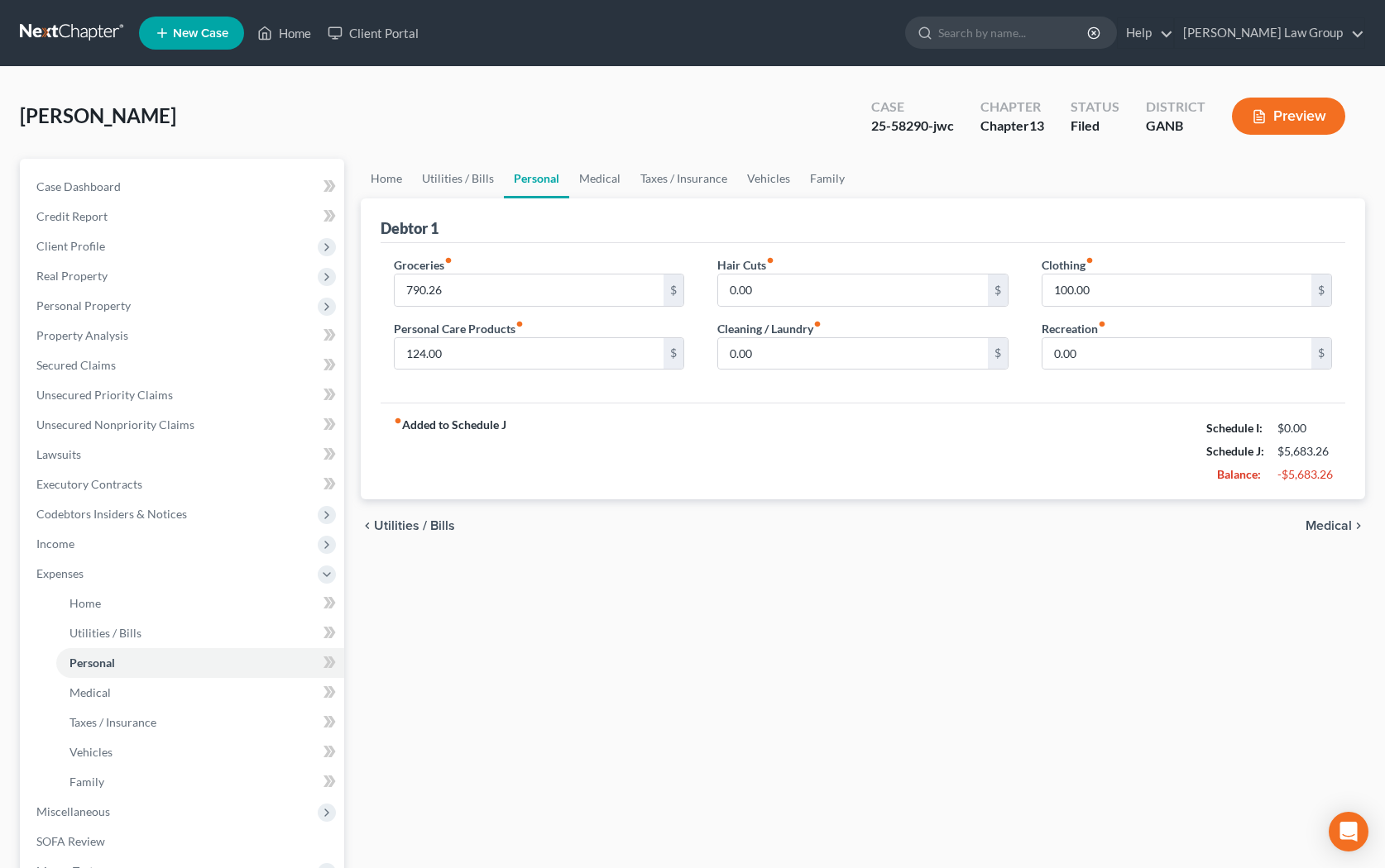
click at [889, 530] on span "Medical" at bounding box center [1329, 526] width 47 height 13
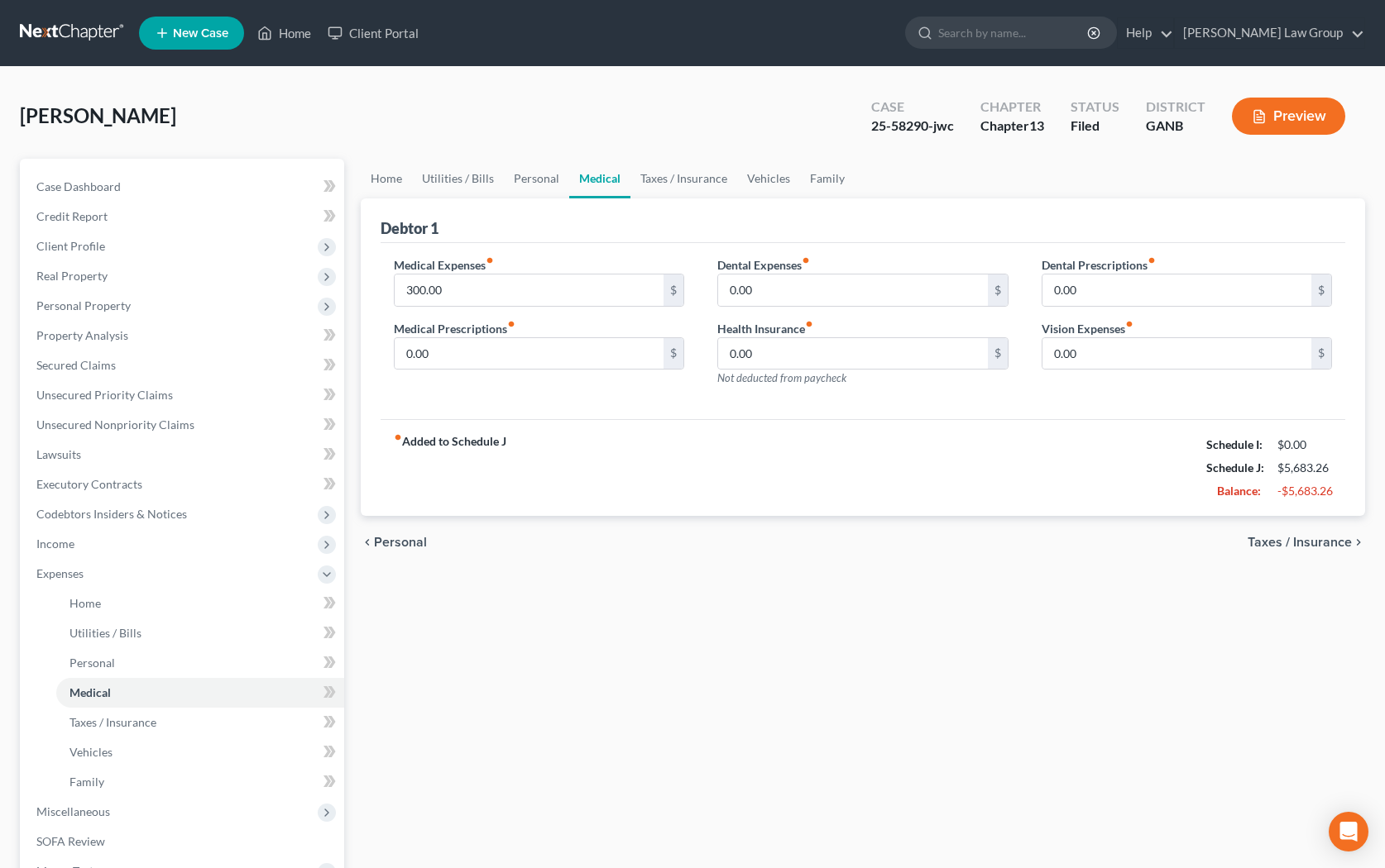
click at [889, 546] on span "Taxes / Insurance" at bounding box center [1300, 543] width 105 height 13
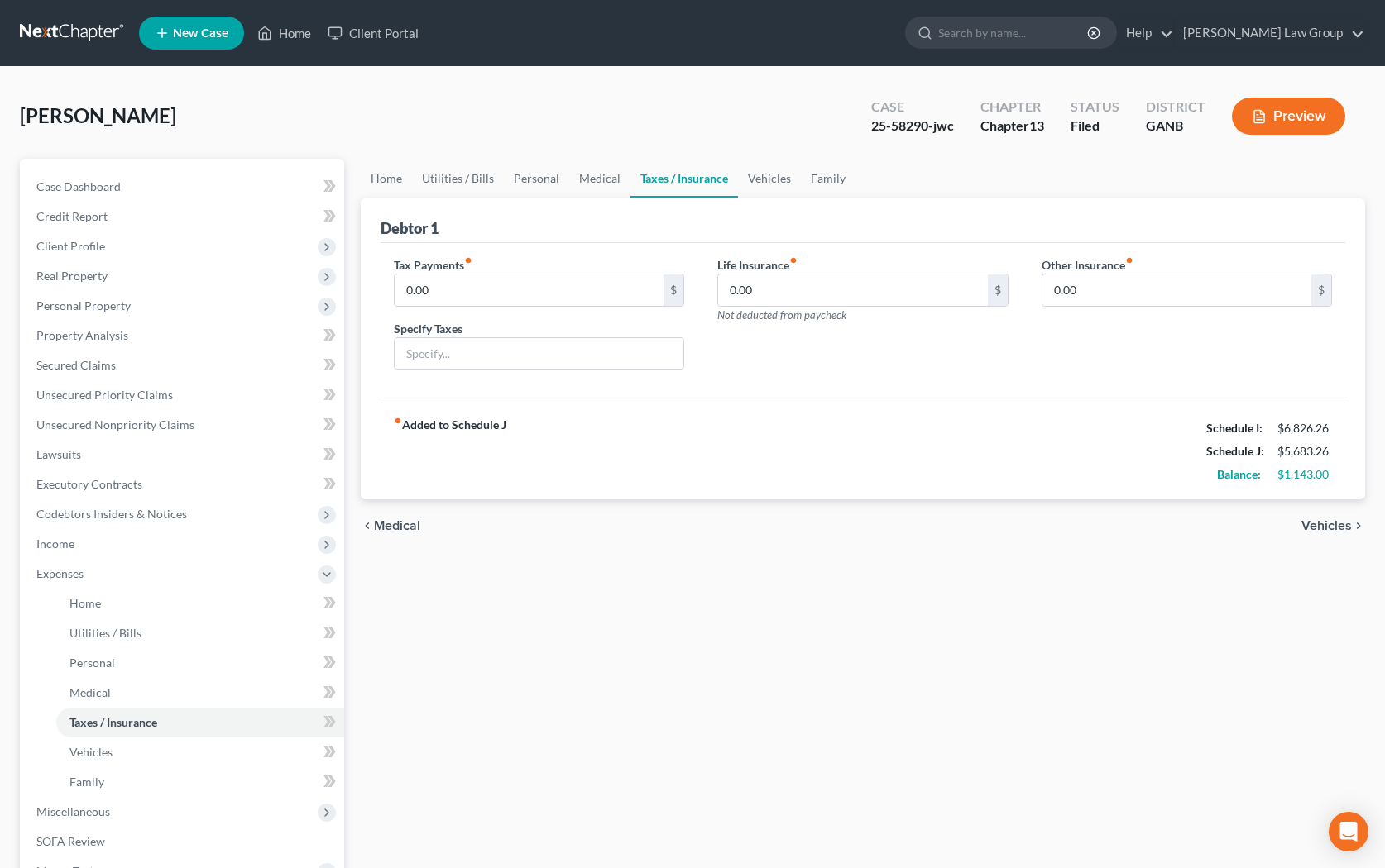
click at [889, 525] on span "Vehicles" at bounding box center [1326, 526] width 50 height 13
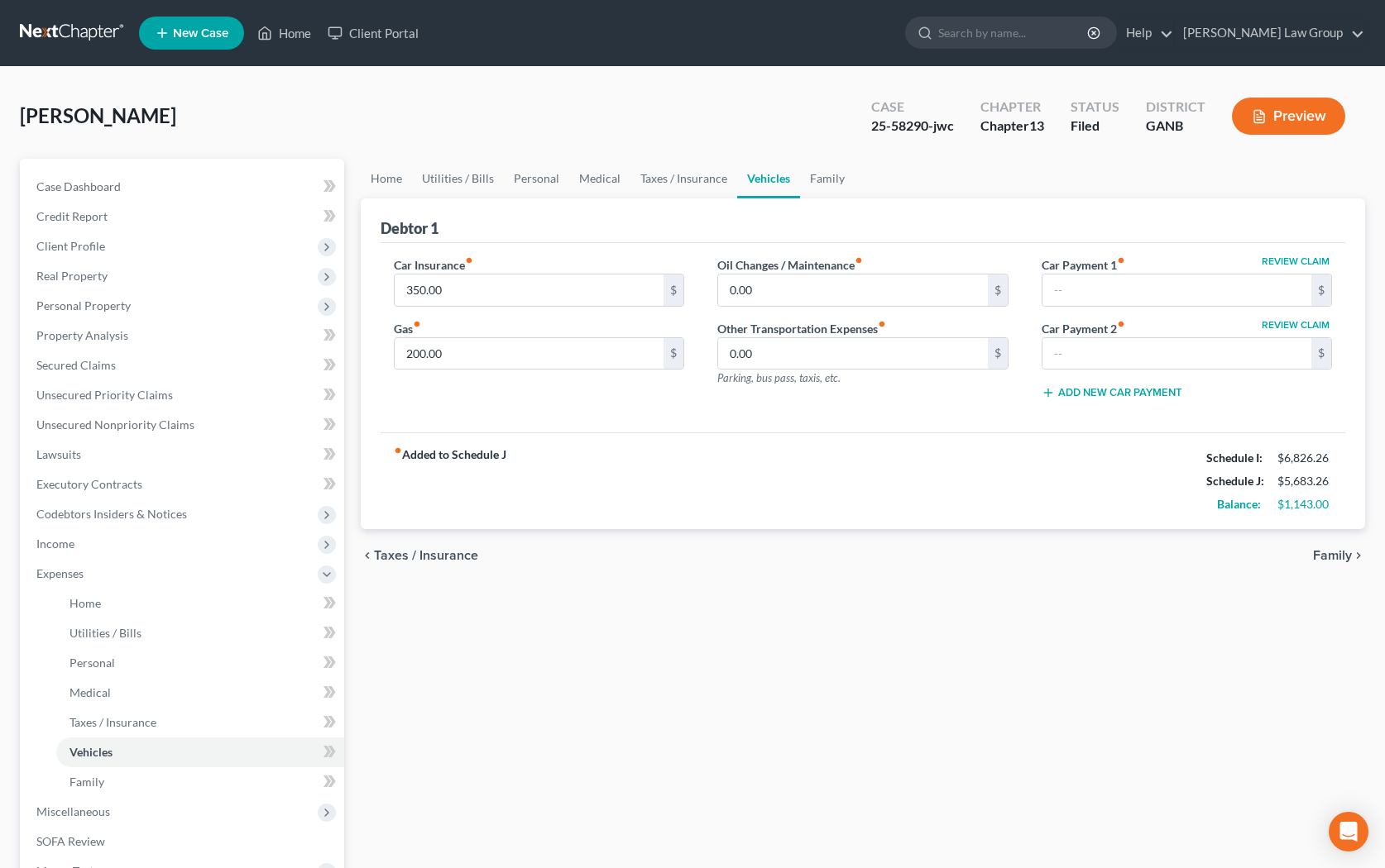
click at [889, 550] on span "Family" at bounding box center [1333, 556] width 39 height 13
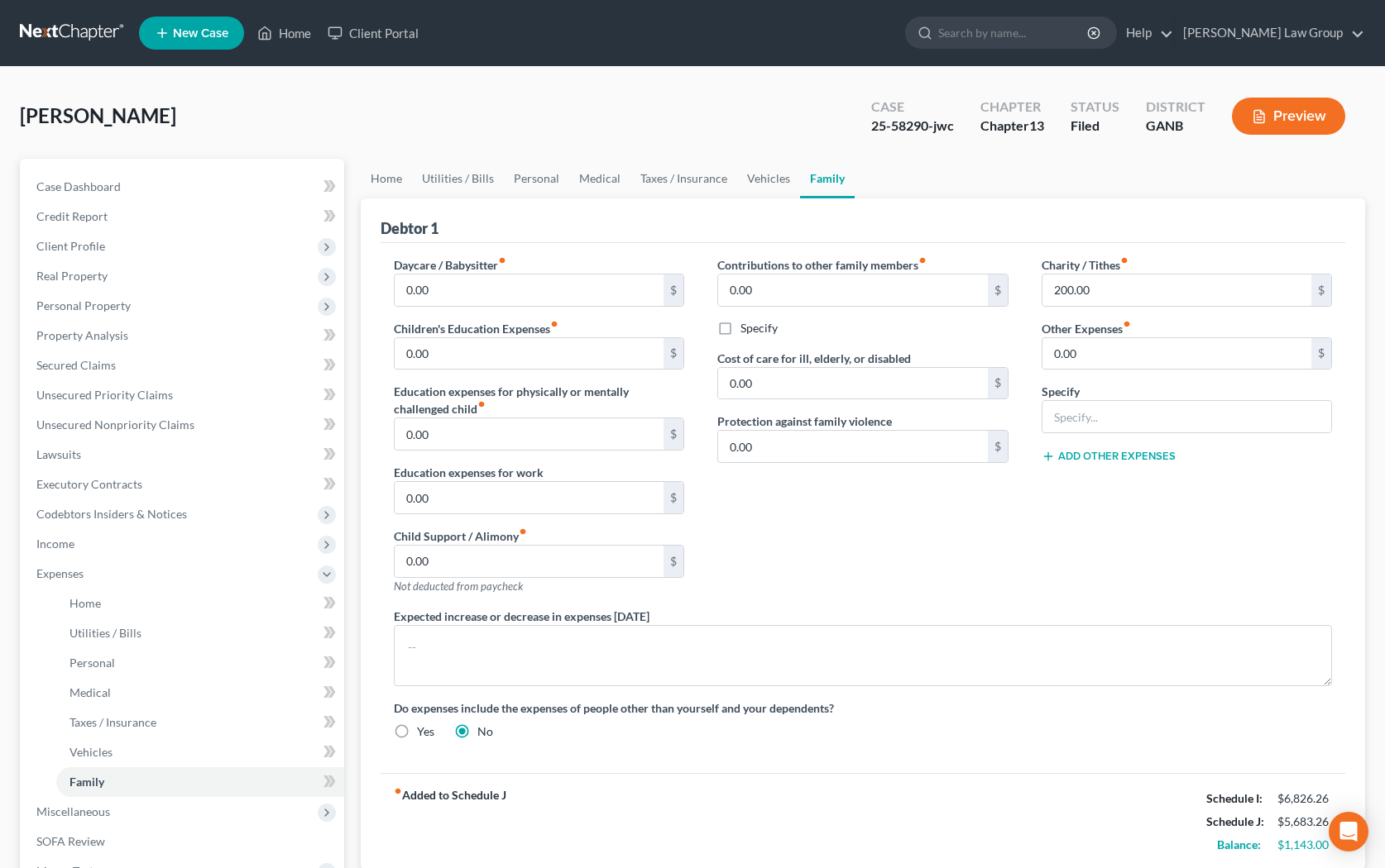
click at [889, 119] on button "Preview" at bounding box center [1288, 116] width 113 height 37
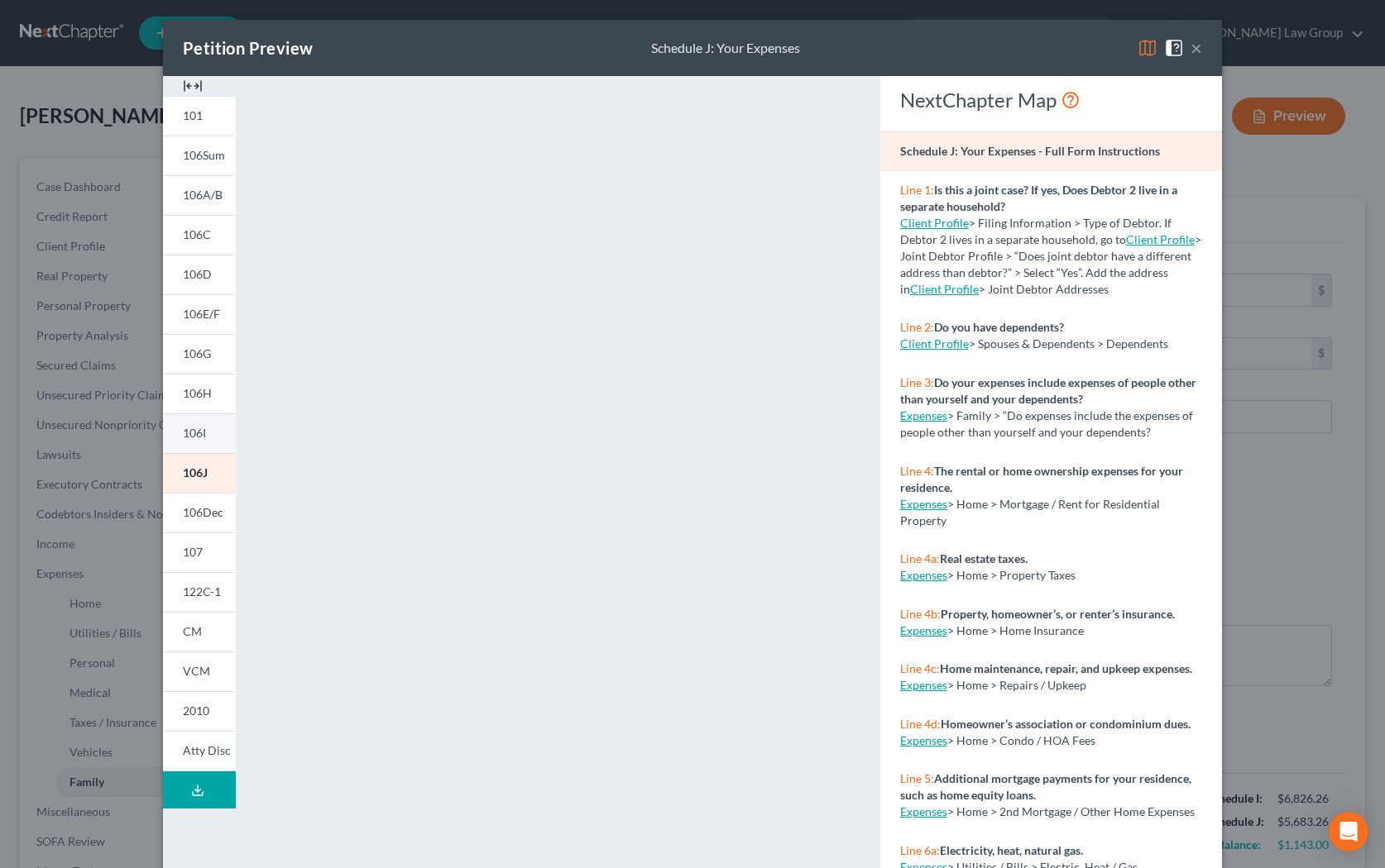
click at [202, 435] on span "106I" at bounding box center [194, 433] width 23 height 14
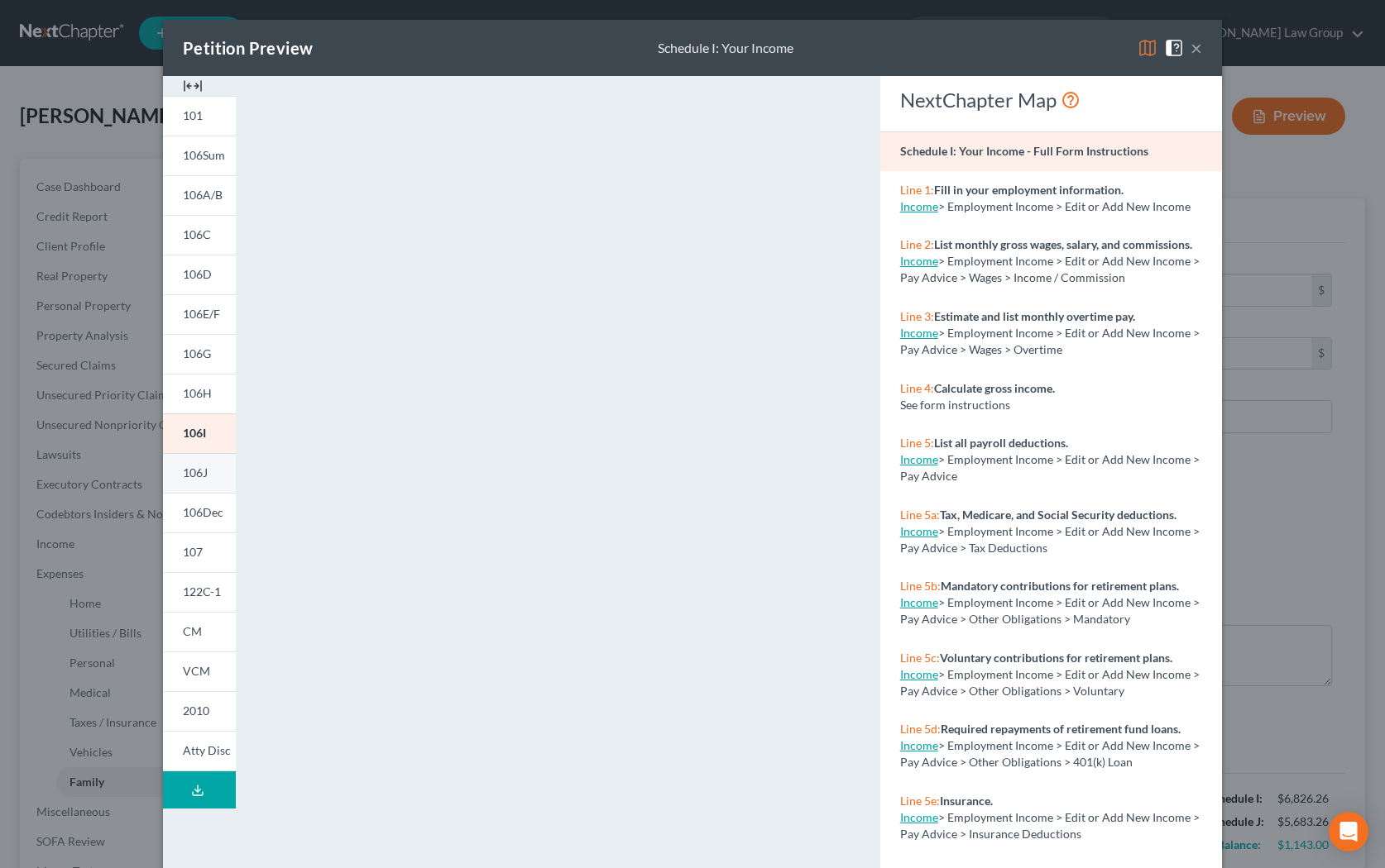
click at [188, 472] on span "106J" at bounding box center [195, 473] width 25 height 14
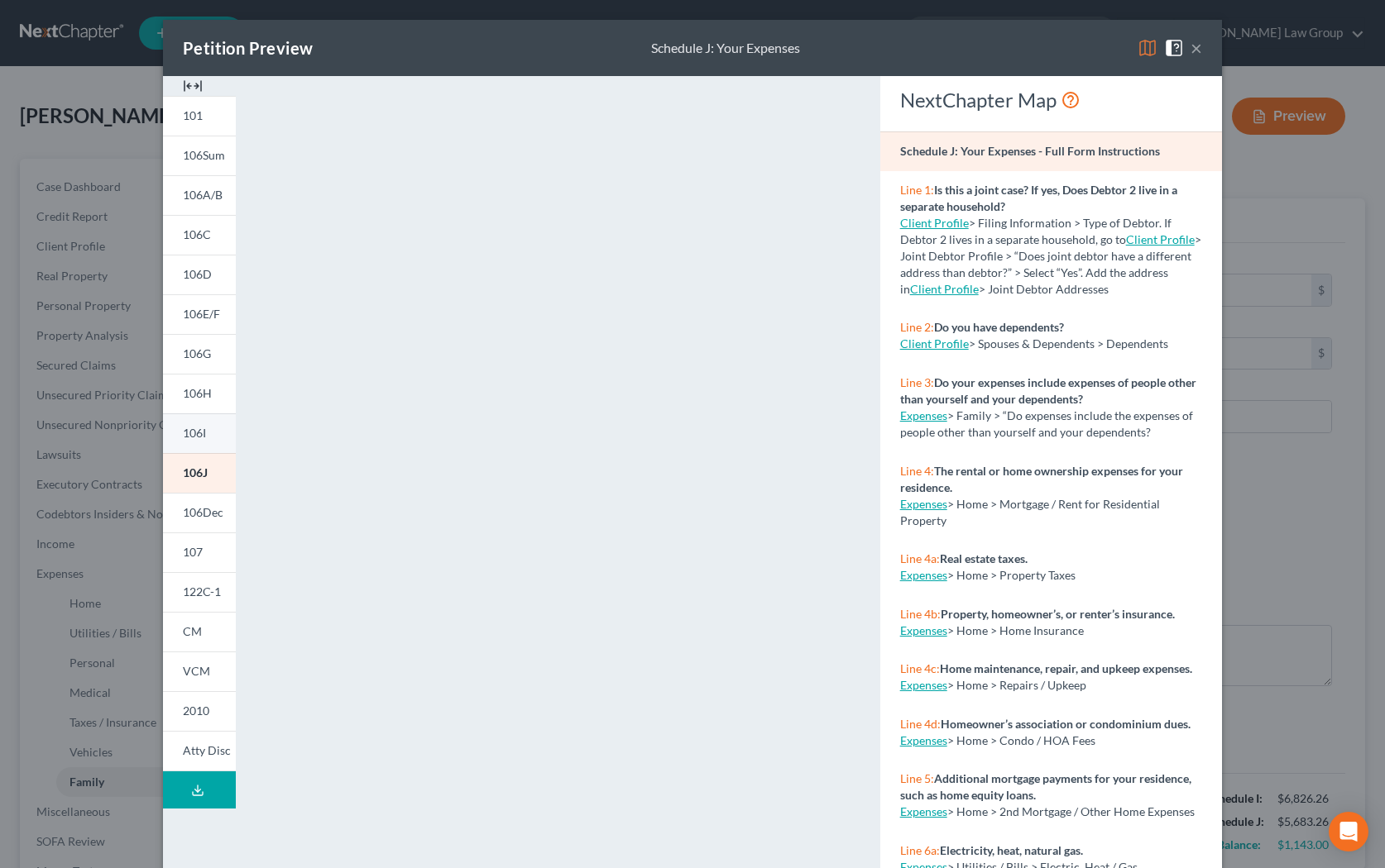
click at [201, 436] on span "106I" at bounding box center [194, 433] width 23 height 14
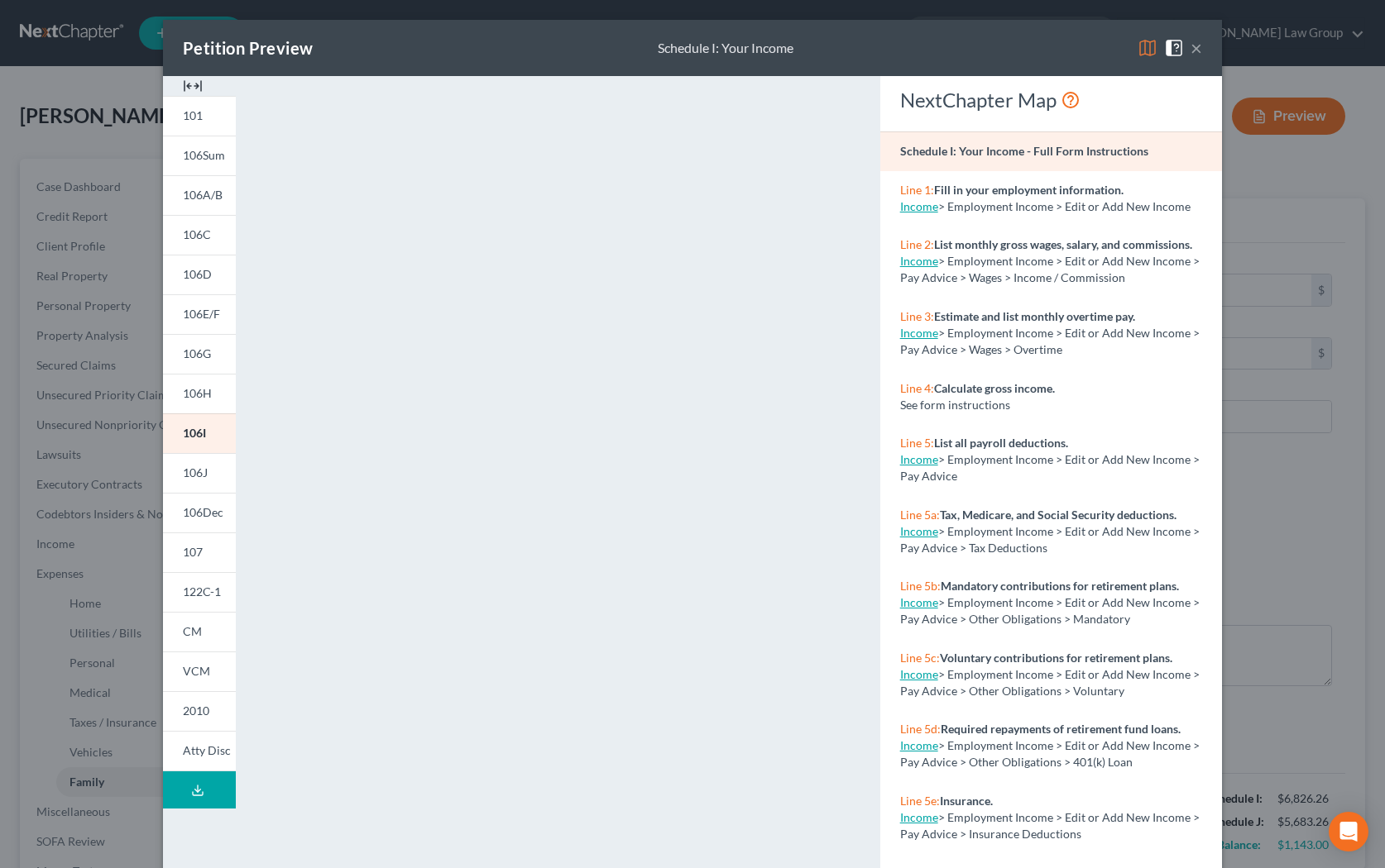
scroll to position [43, 0]
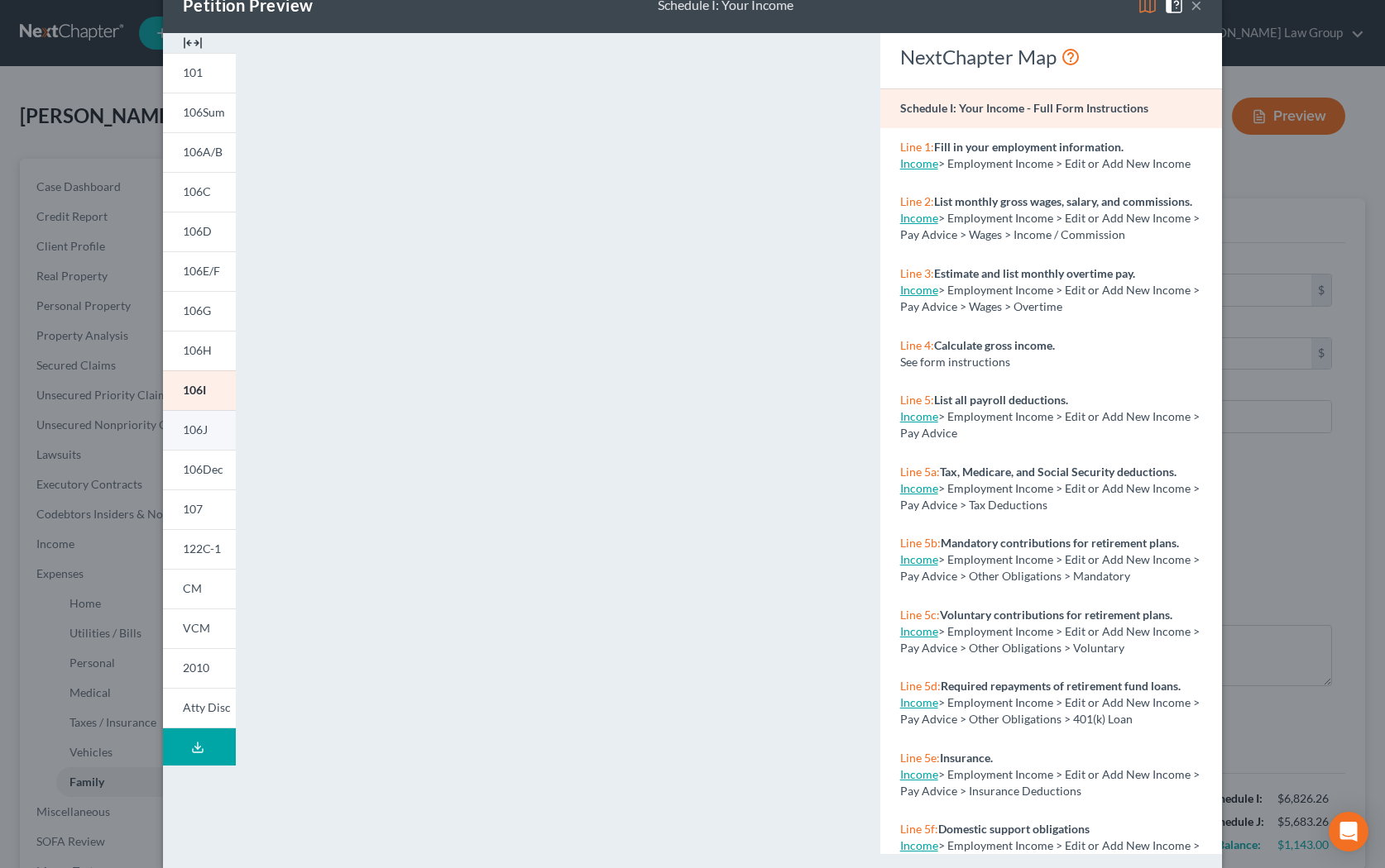
click at [201, 434] on span "106J" at bounding box center [195, 430] width 25 height 14
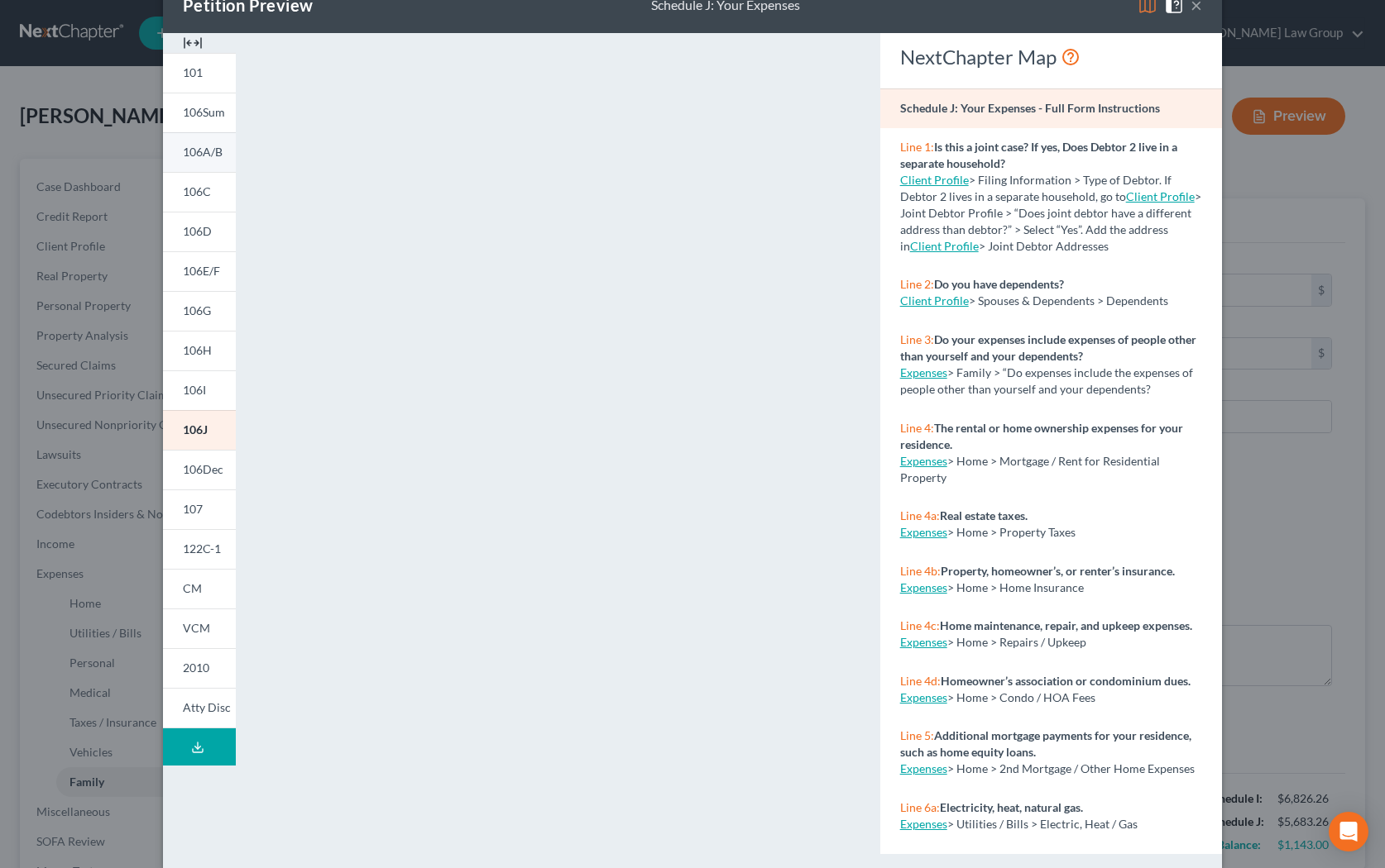
click at [187, 147] on span "106A/B" at bounding box center [203, 151] width 40 height 14
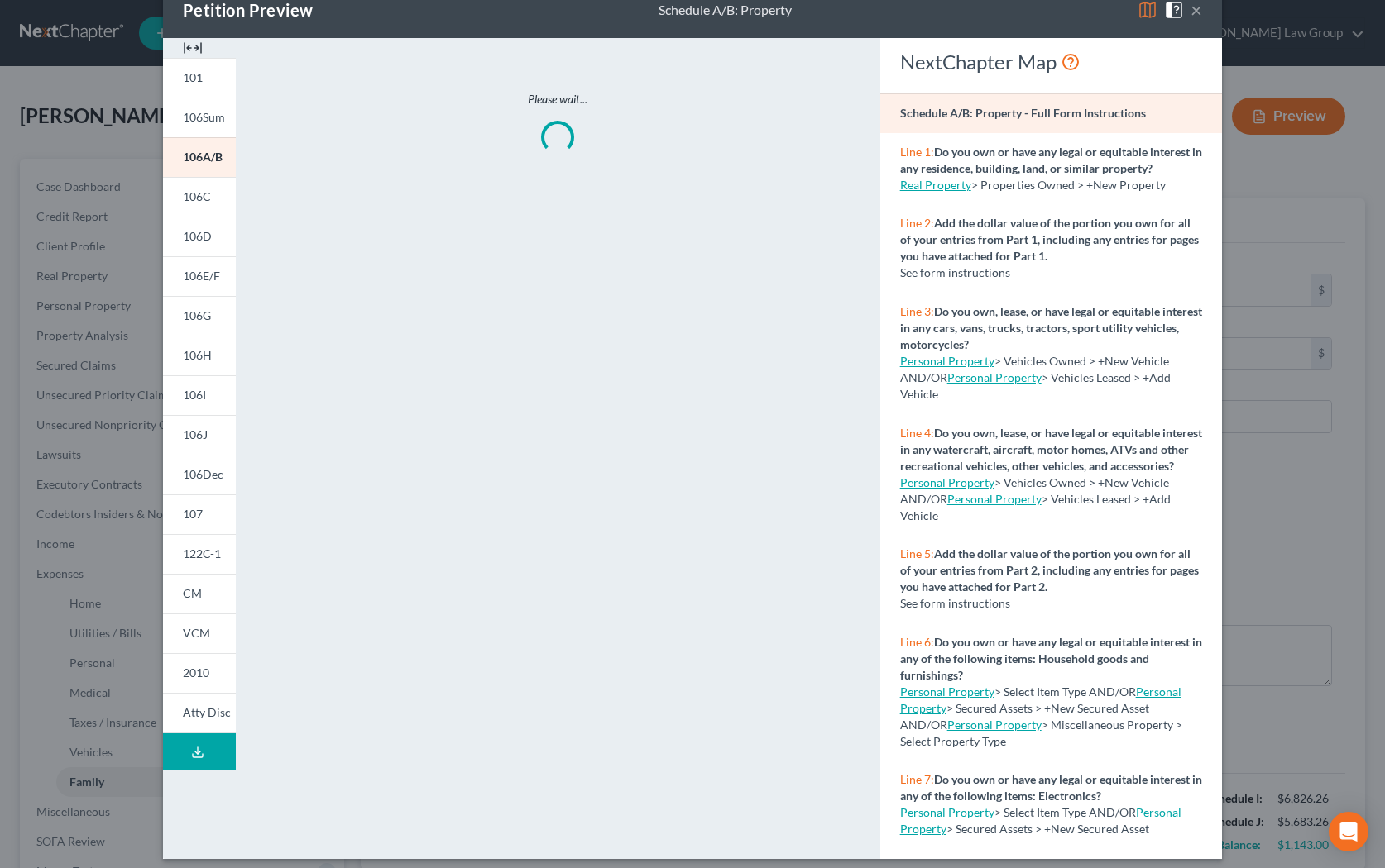
scroll to position [0, 0]
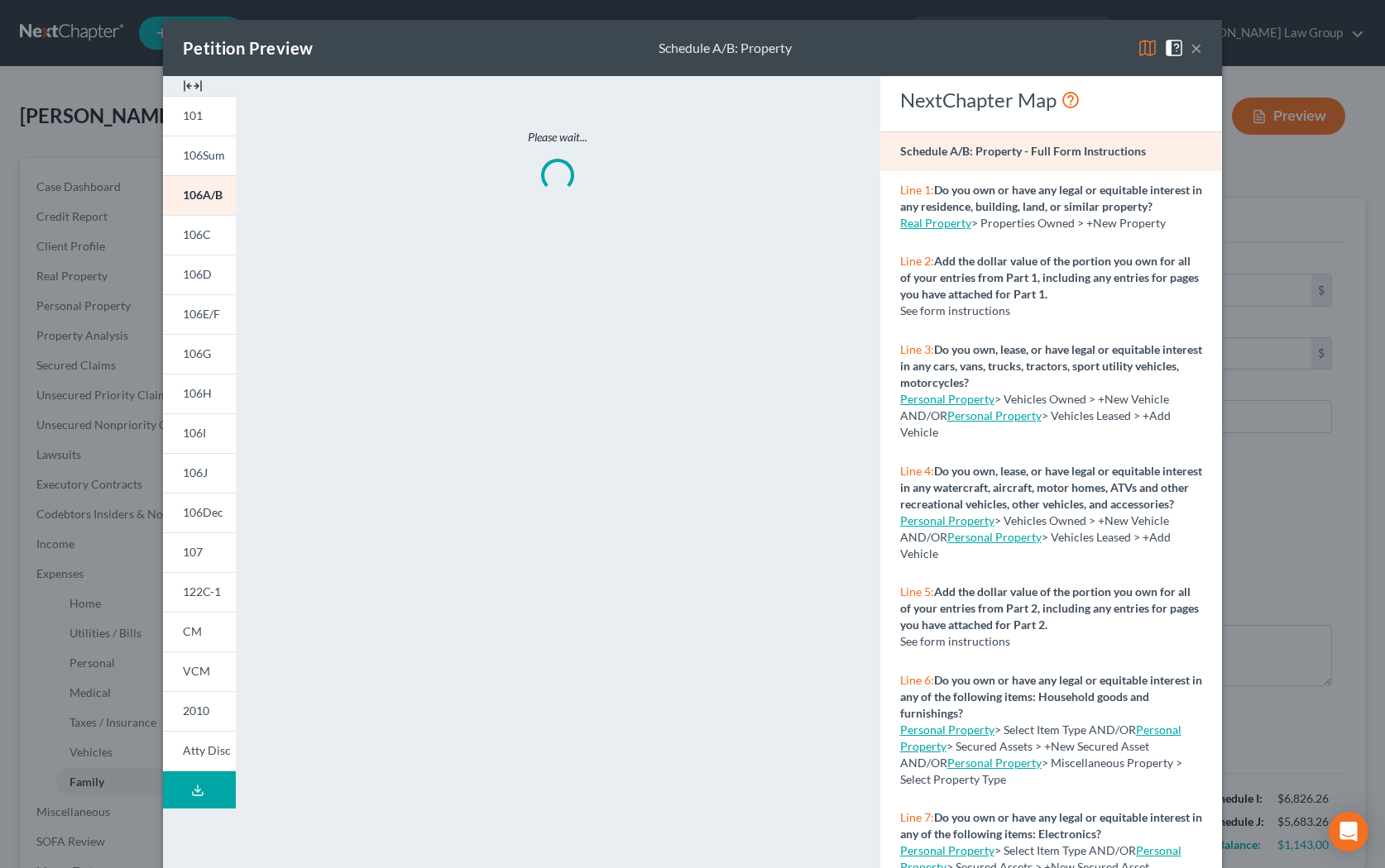
click at [889, 48] on button "×" at bounding box center [1197, 48] width 11 height 20
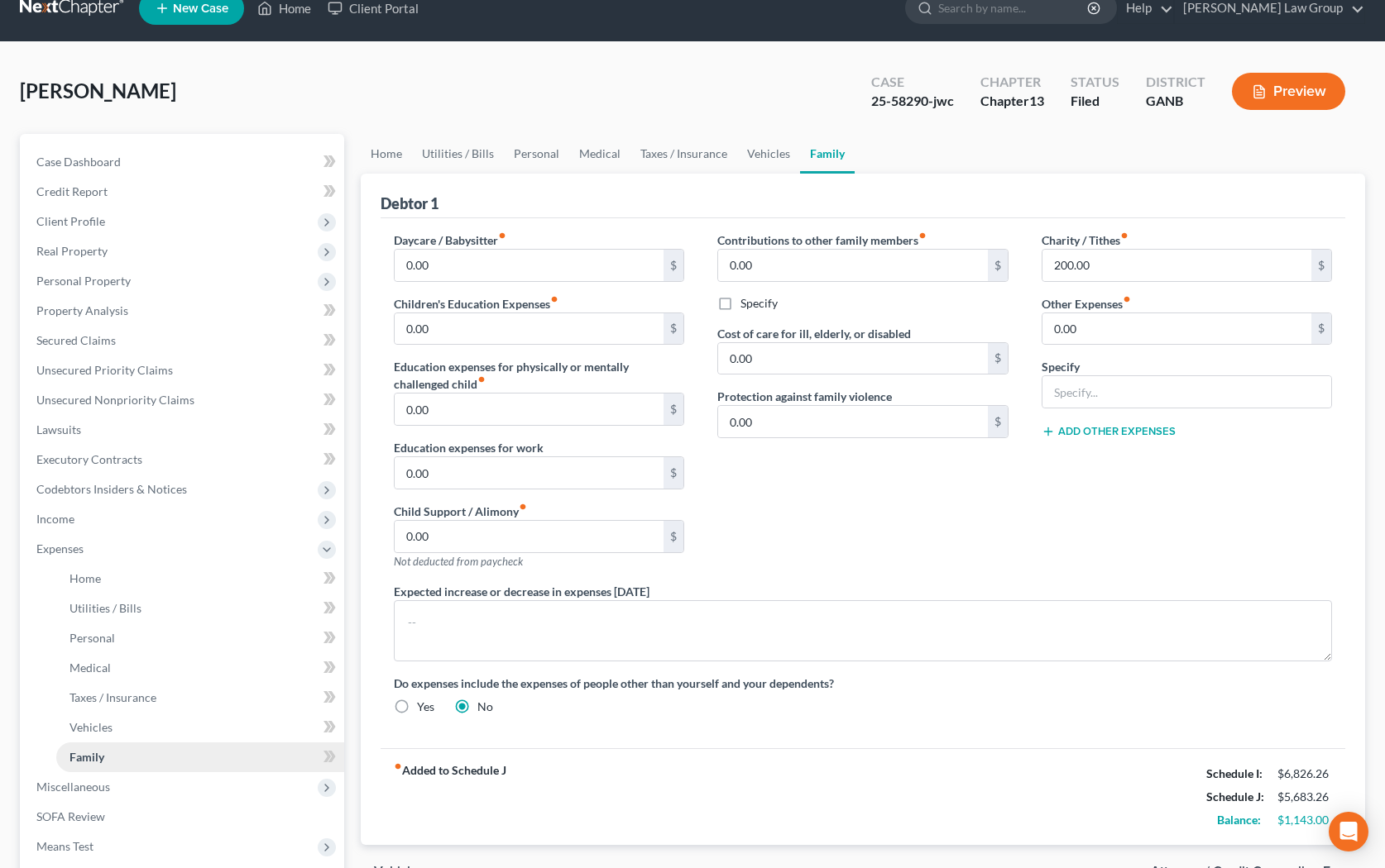
scroll to position [9, 0]
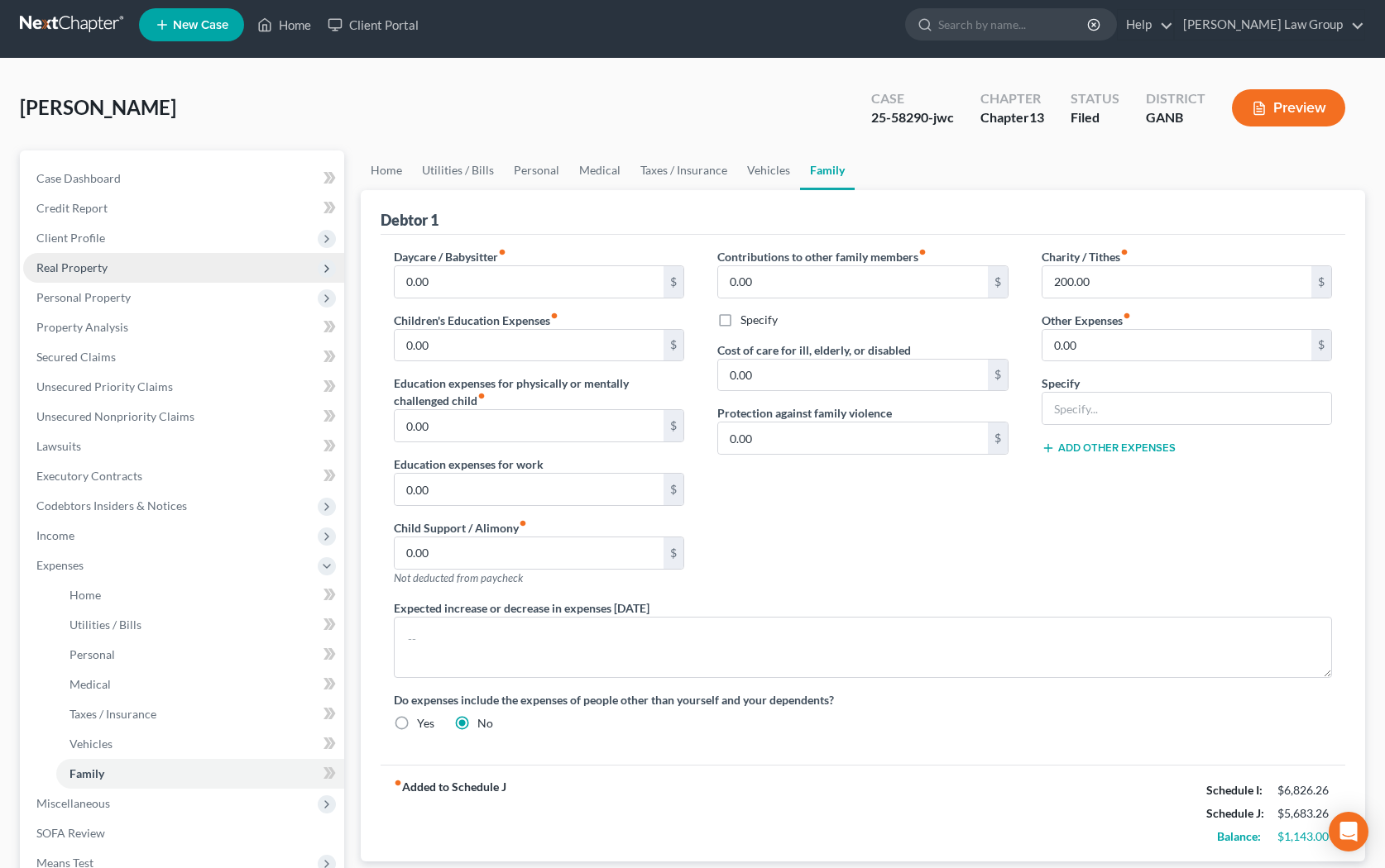
click at [99, 279] on span "Real Property" at bounding box center [184, 267] width 322 height 29
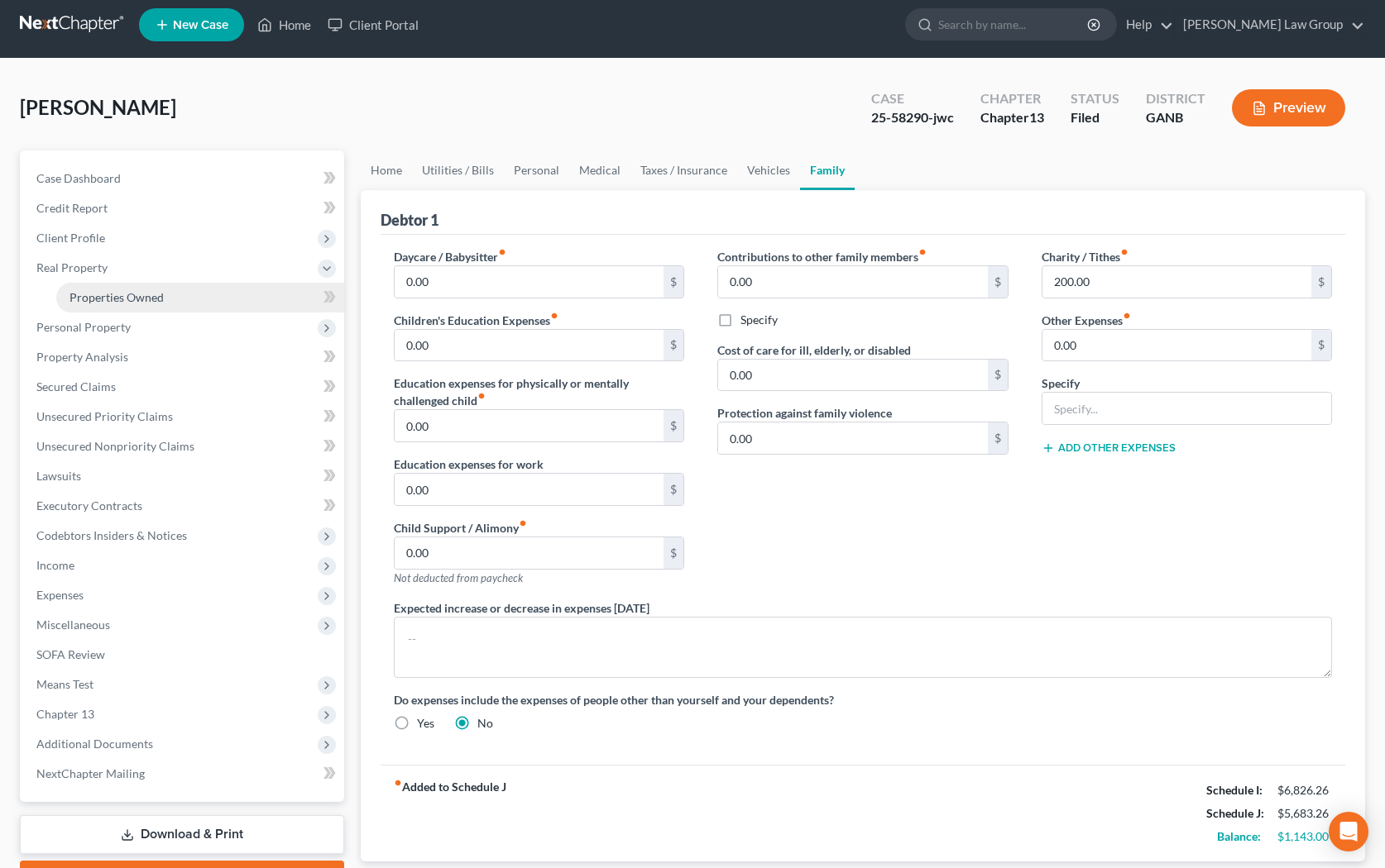
click at [162, 299] on span "Properties Owned" at bounding box center [116, 297] width 94 height 14
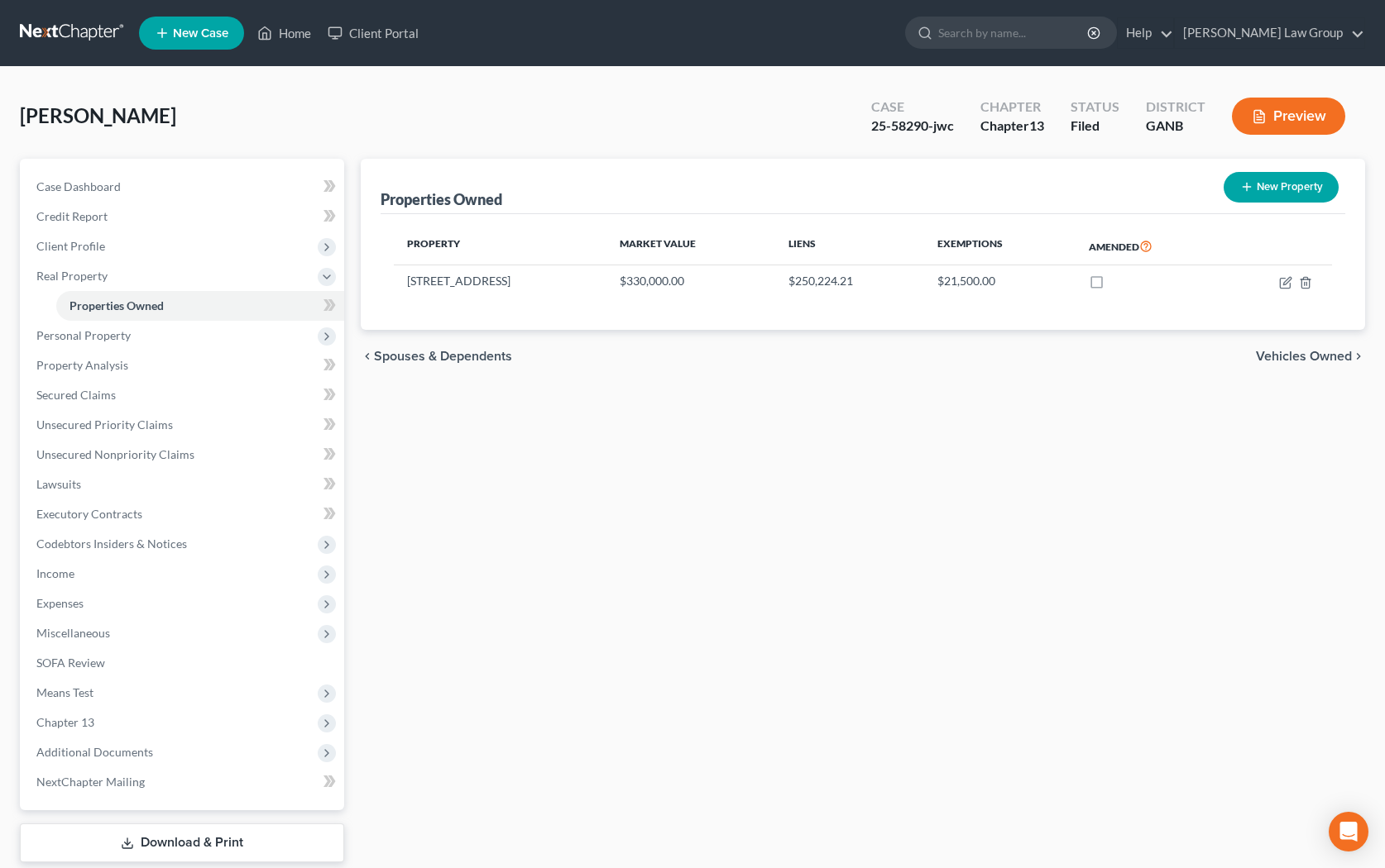
scroll to position [98, 0]
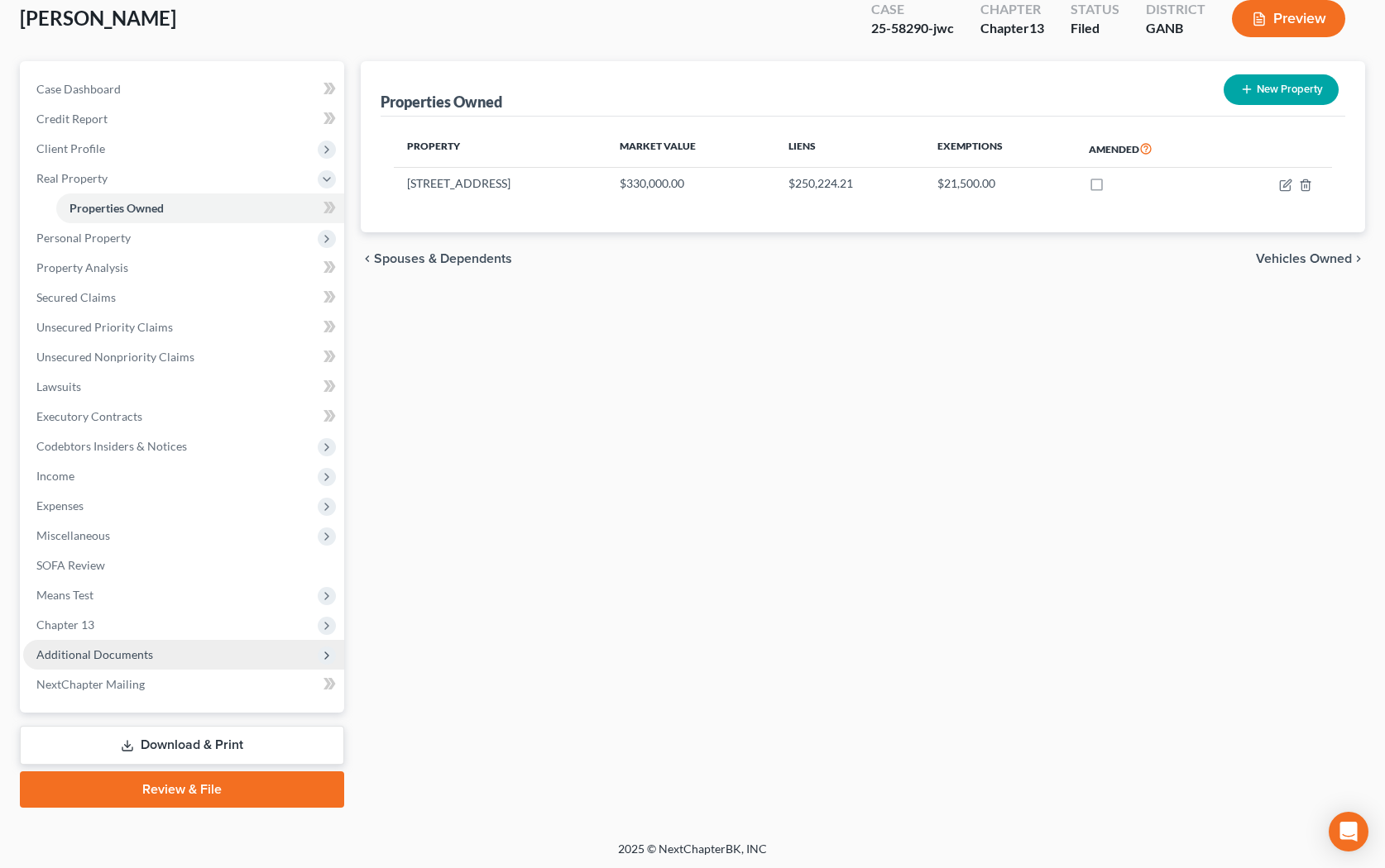
click at [131, 658] on span "Additional Documents" at bounding box center [94, 654] width 117 height 14
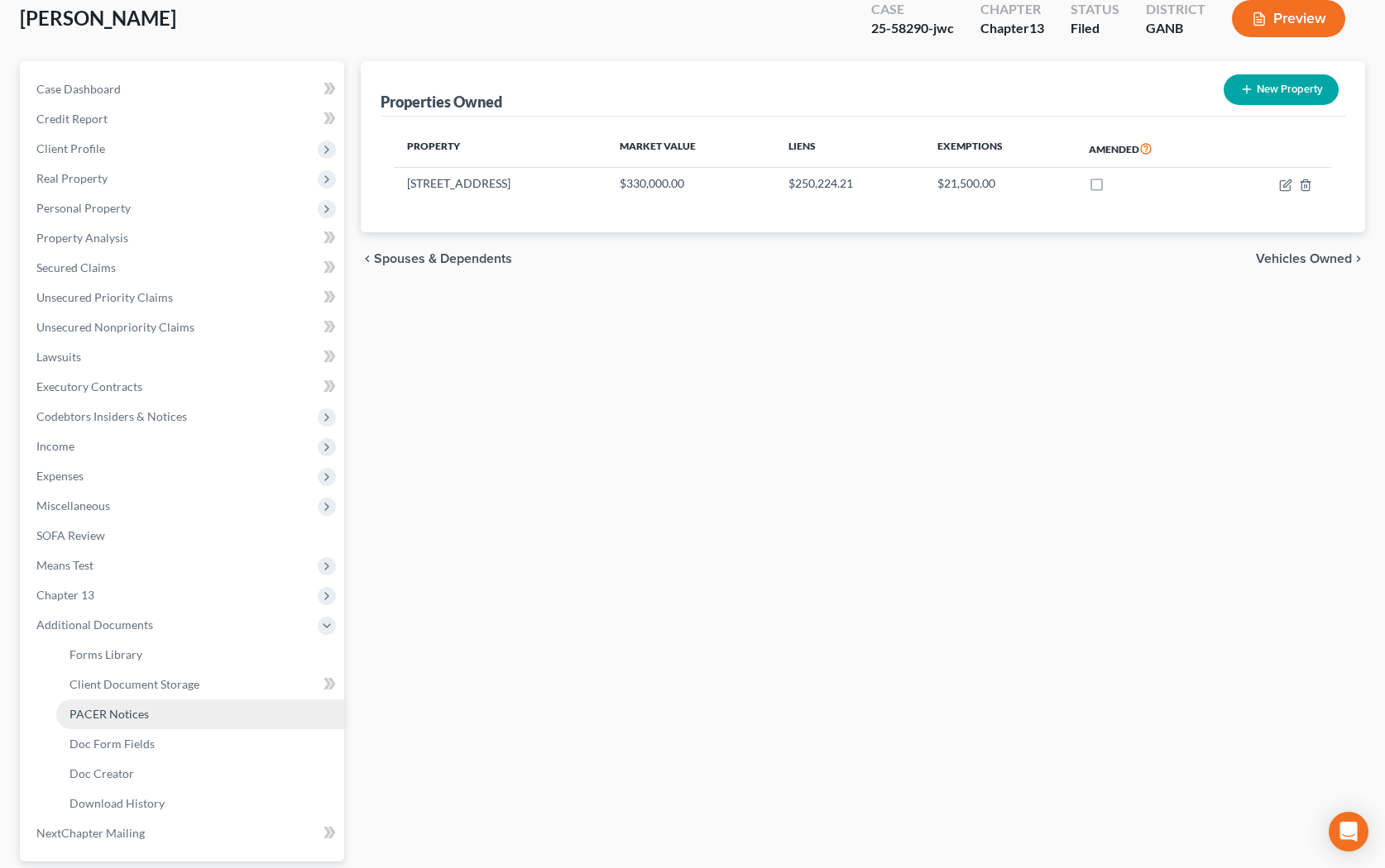
click at [144, 715] on span "PACER Notices" at bounding box center [109, 714] width 80 height 14
